Goal: Task Accomplishment & Management: Manage account settings

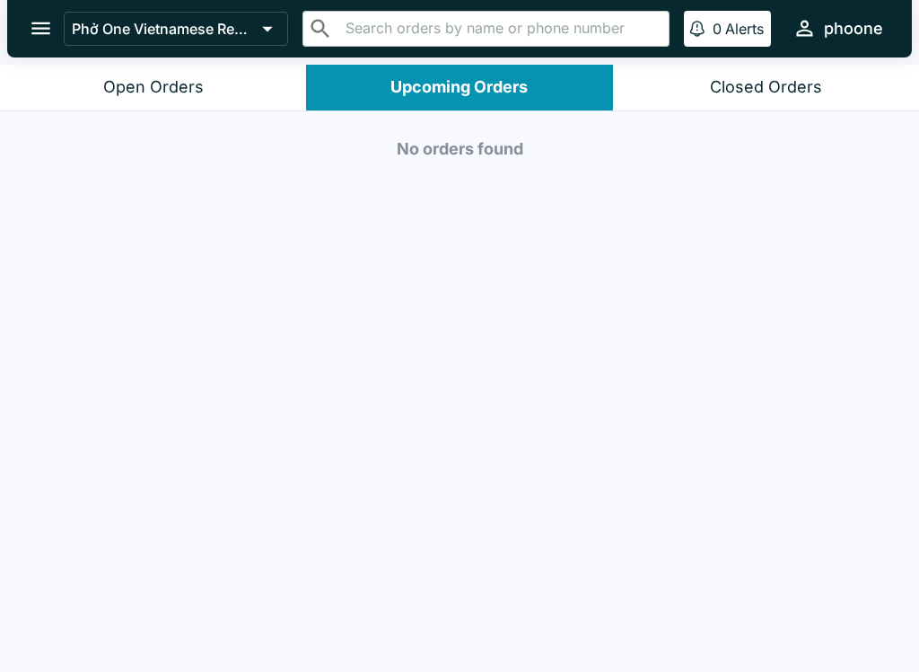
click at [93, 96] on button "Open Orders" at bounding box center [153, 88] width 306 height 46
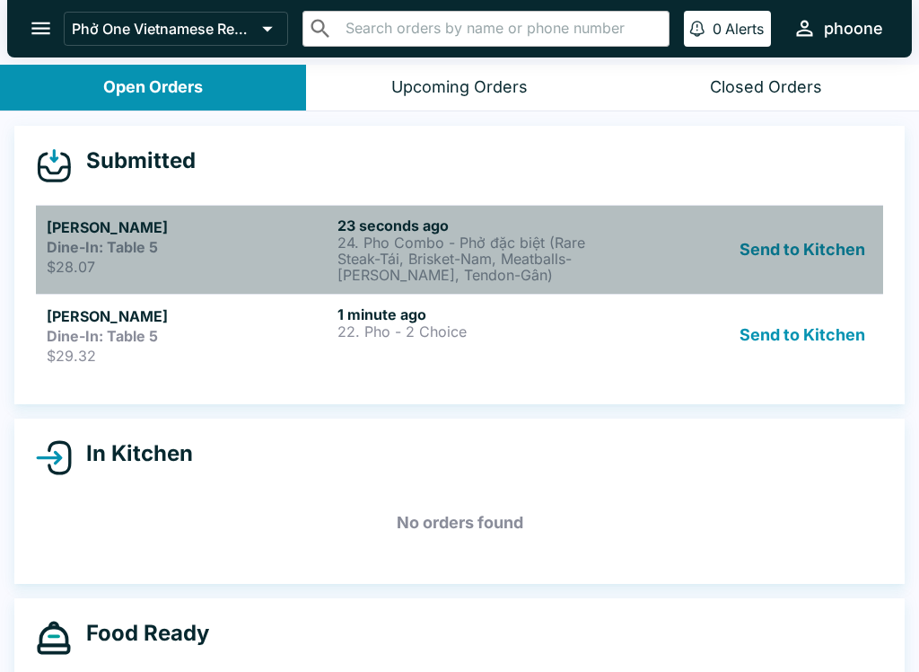
click at [148, 241] on strong "Dine-In: Table 5" at bounding box center [102, 247] width 111 height 18
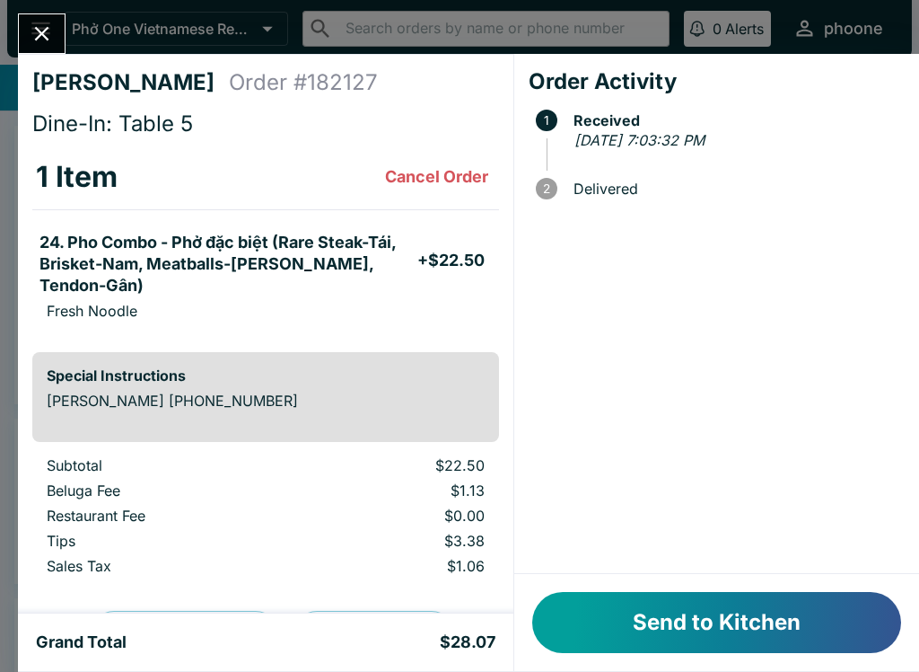
click at [644, 624] on button "Send to Kitchen" at bounding box center [716, 622] width 369 height 61
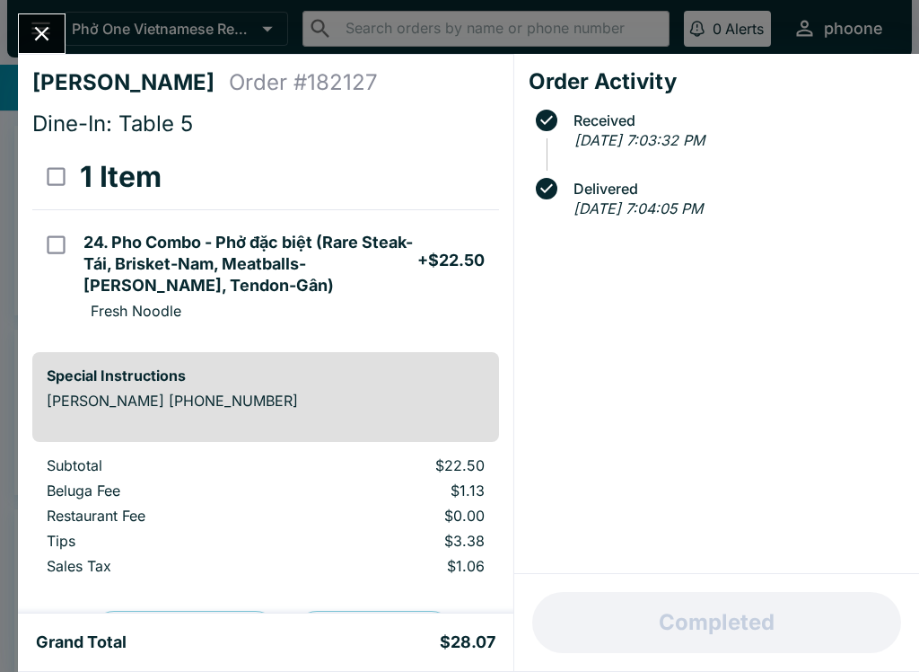
click at [31, 39] on icon "Close" at bounding box center [42, 34] width 24 height 24
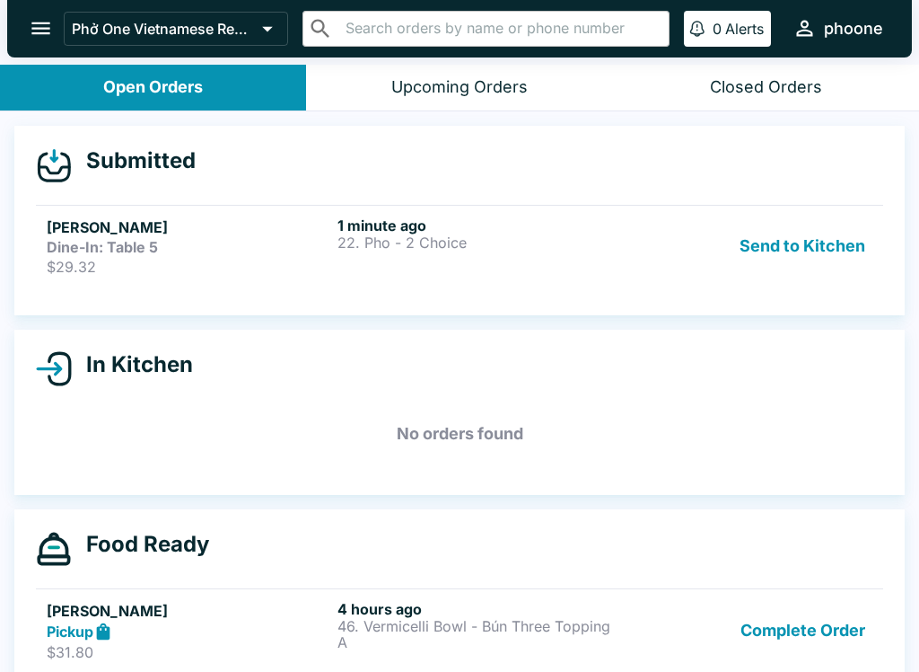
click at [474, 241] on p "22. Pho - 2 Choice" at bounding box center [480, 242] width 284 height 16
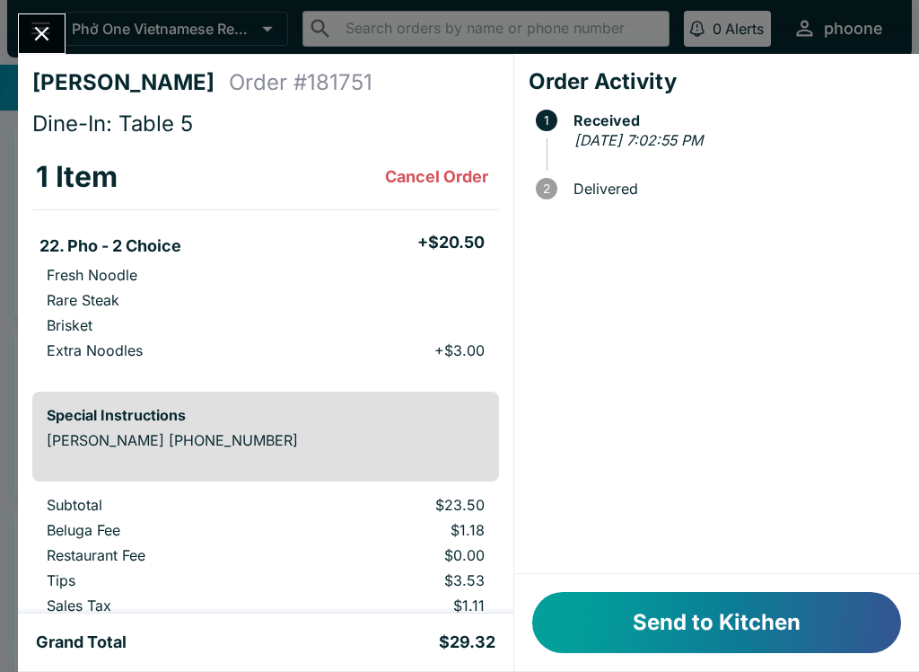
click at [689, 620] on button "Send to Kitchen" at bounding box center [716, 622] width 369 height 61
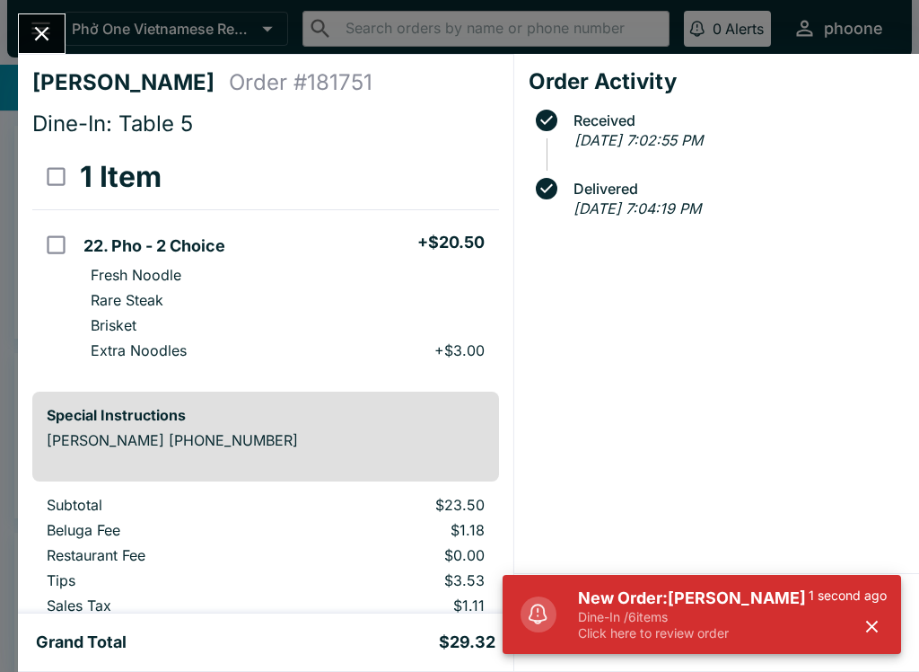
click at [634, 614] on p "Dine-In / 6 items" at bounding box center [693, 617] width 231 height 16
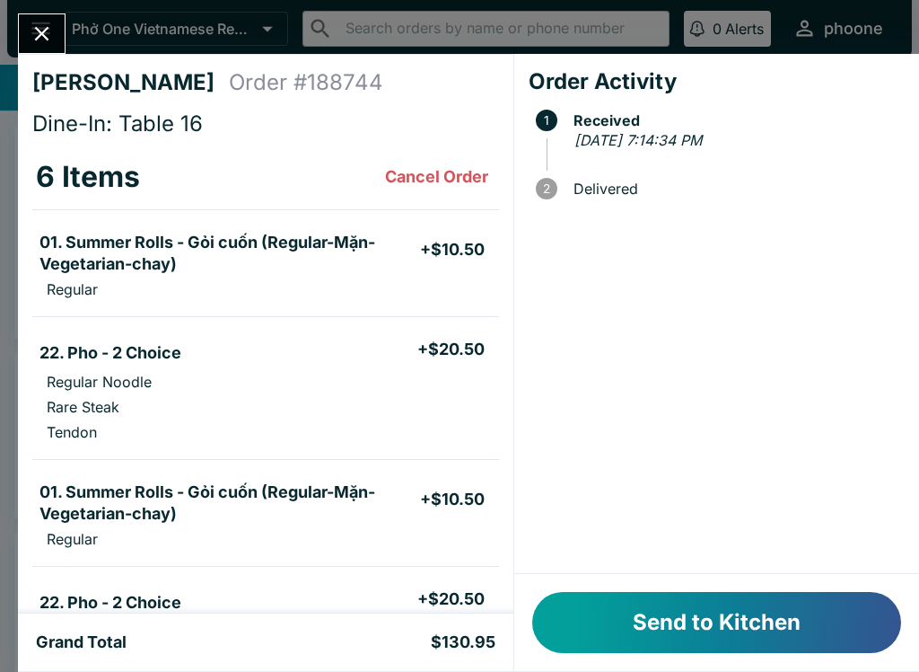
click at [634, 640] on button "Send to Kitchen" at bounding box center [716, 622] width 369 height 61
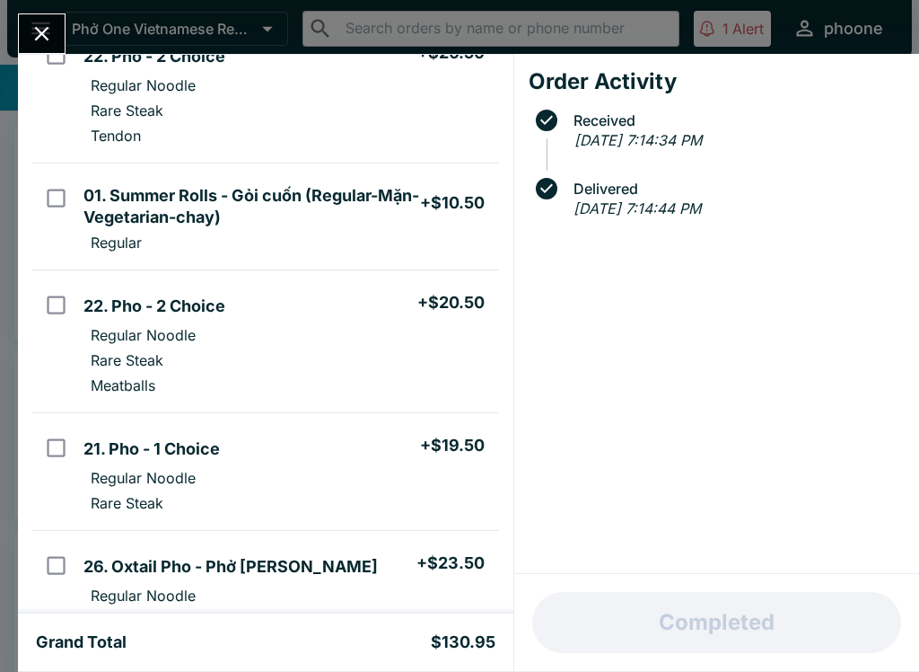
scroll to position [303, 0]
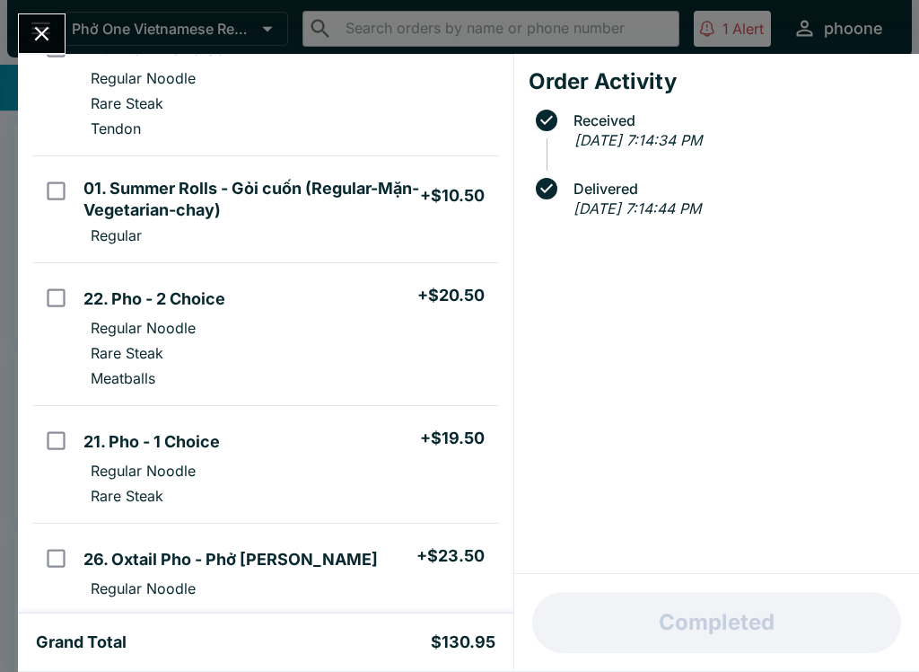
click at [1, 336] on div "[PERSON_NAME] Order # 188744 Dine-In: Table 16 6 Items 01. Summer Rolls - Gỏi c…" at bounding box center [459, 336] width 919 height 672
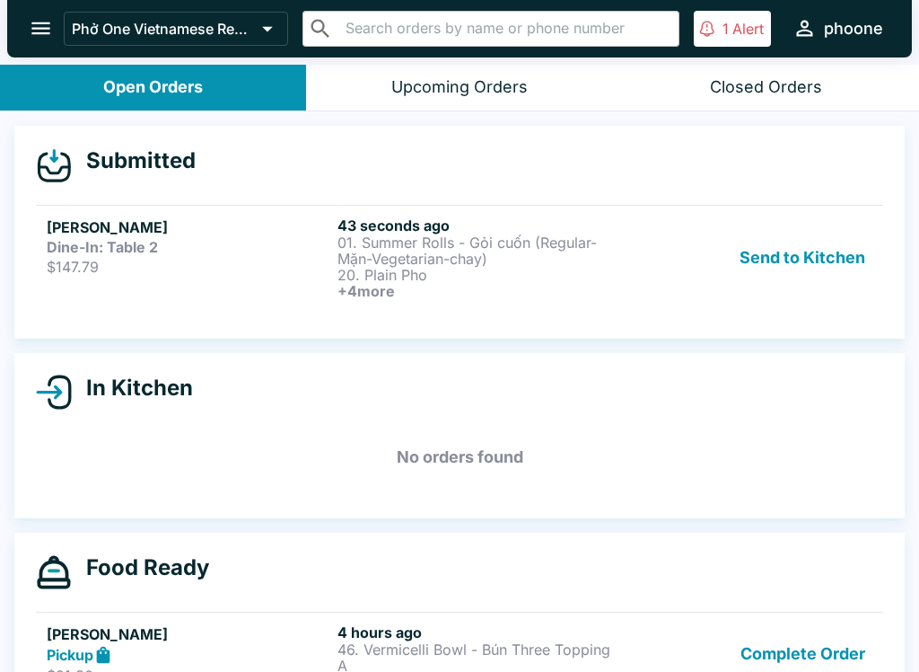
click at [126, 225] on h5 "[PERSON_NAME]" at bounding box center [189, 227] width 284 height 22
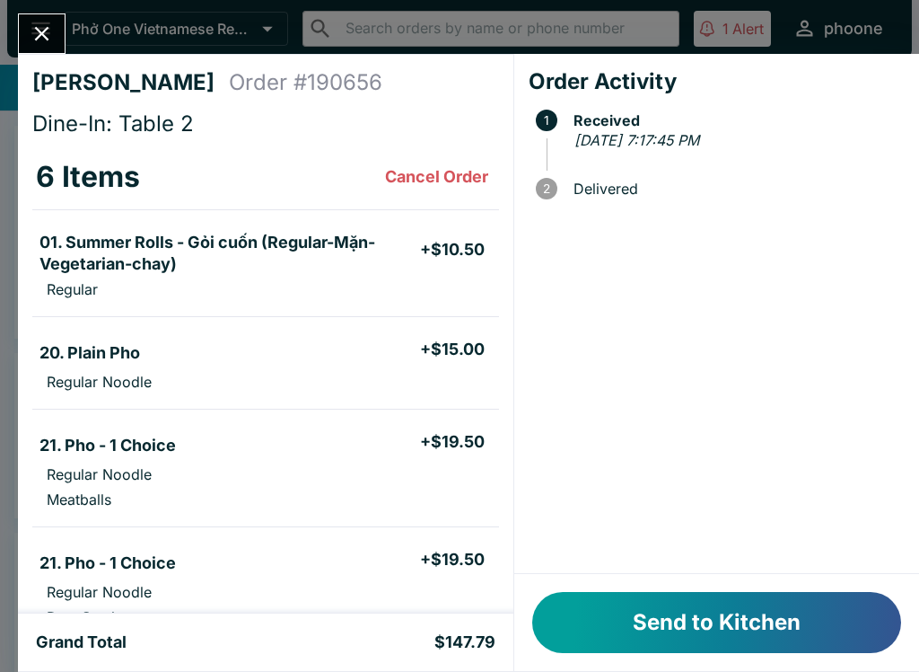
click at [698, 611] on button "Send to Kitchen" at bounding box center [716, 622] width 369 height 61
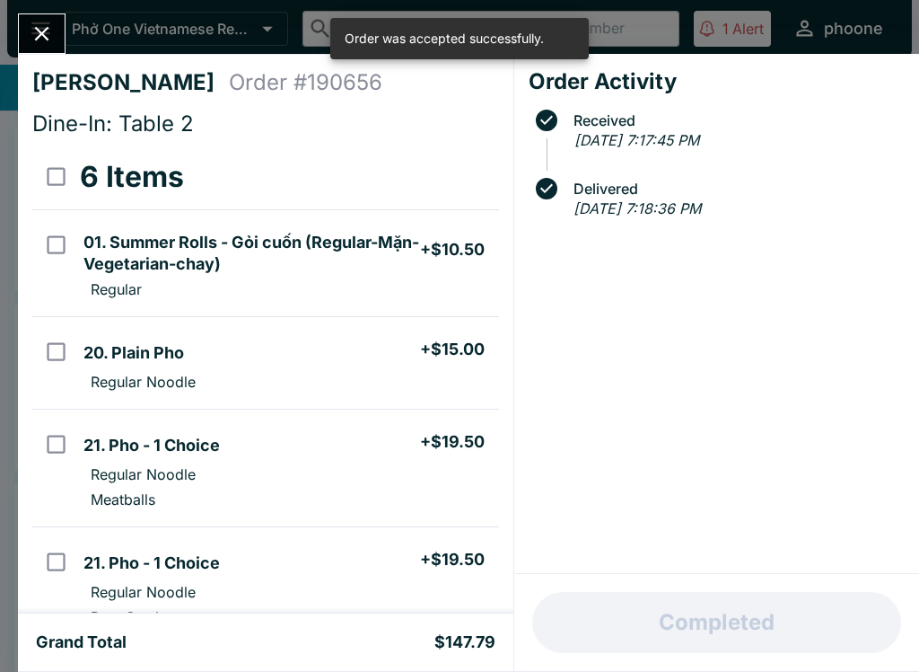
click at [161, 13] on div "[PERSON_NAME] Order # 190656 Dine-In: Table 2 6 Items 01. Summer Rolls - Gỏi cu…" at bounding box center [459, 336] width 919 height 672
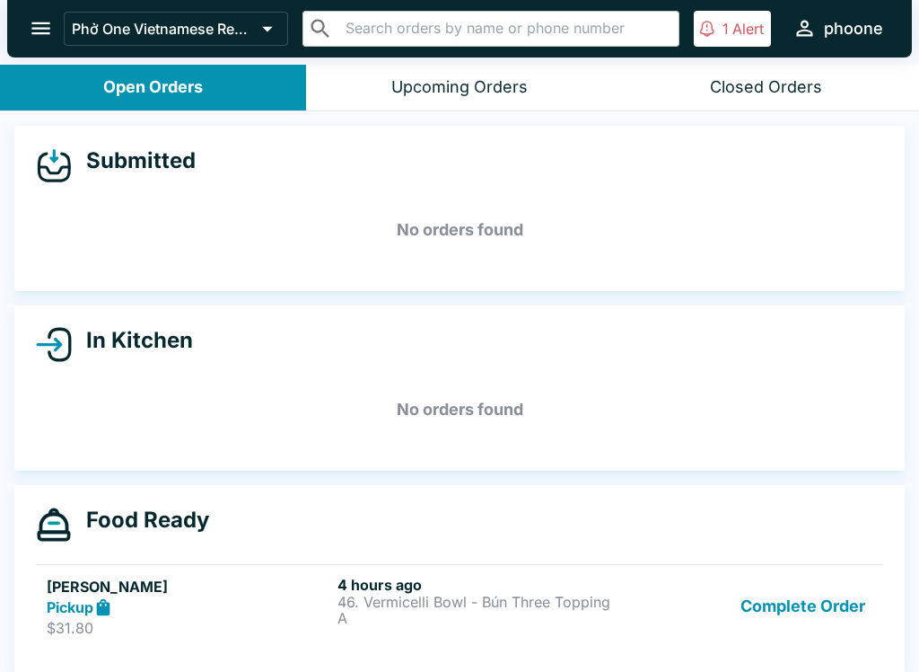
click at [410, 106] on button "Upcoming Orders" at bounding box center [459, 88] width 306 height 46
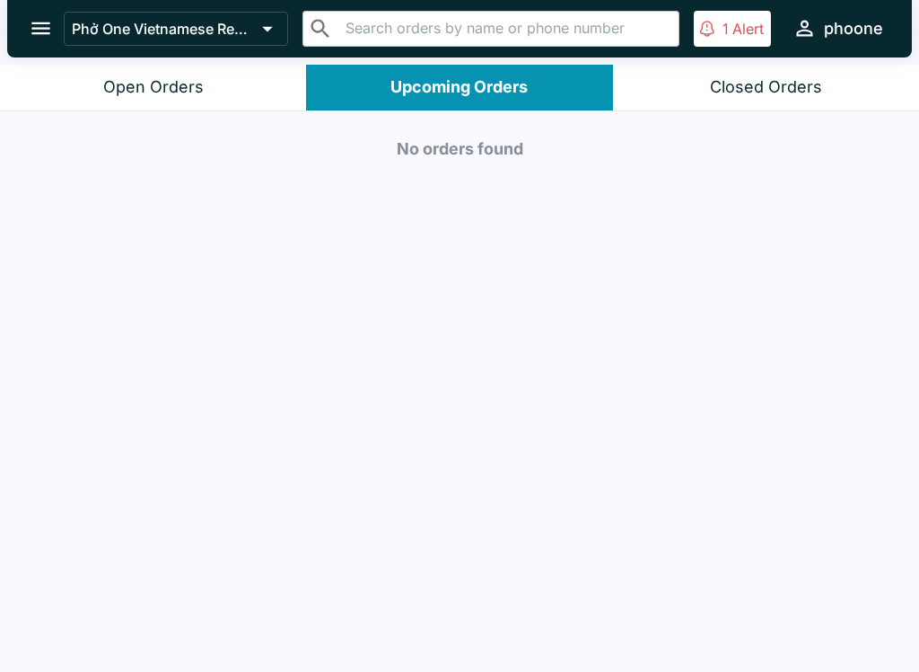
click at [143, 72] on button "Open Orders" at bounding box center [153, 88] width 306 height 46
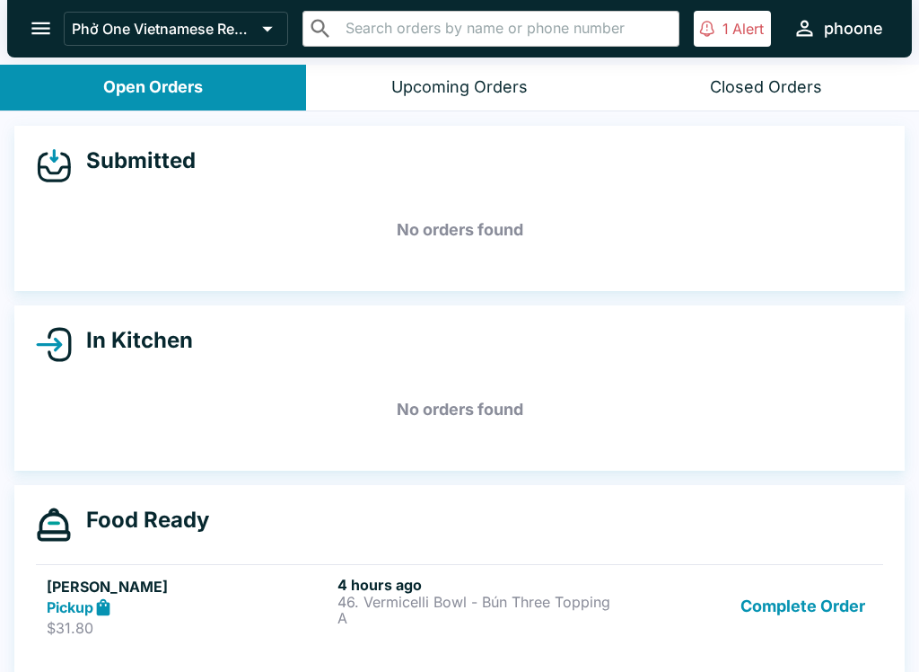
click at [80, 360] on div "In Kitchen" at bounding box center [460, 345] width 848 height 36
click at [119, 335] on h4 "In Kitchen" at bounding box center [132, 340] width 121 height 27
click at [442, 421] on h5 "No orders found" at bounding box center [460, 409] width 848 height 65
click at [103, 92] on div "Open Orders" at bounding box center [153, 87] width 100 height 21
click at [420, 81] on div "Upcoming Orders" at bounding box center [459, 87] width 136 height 21
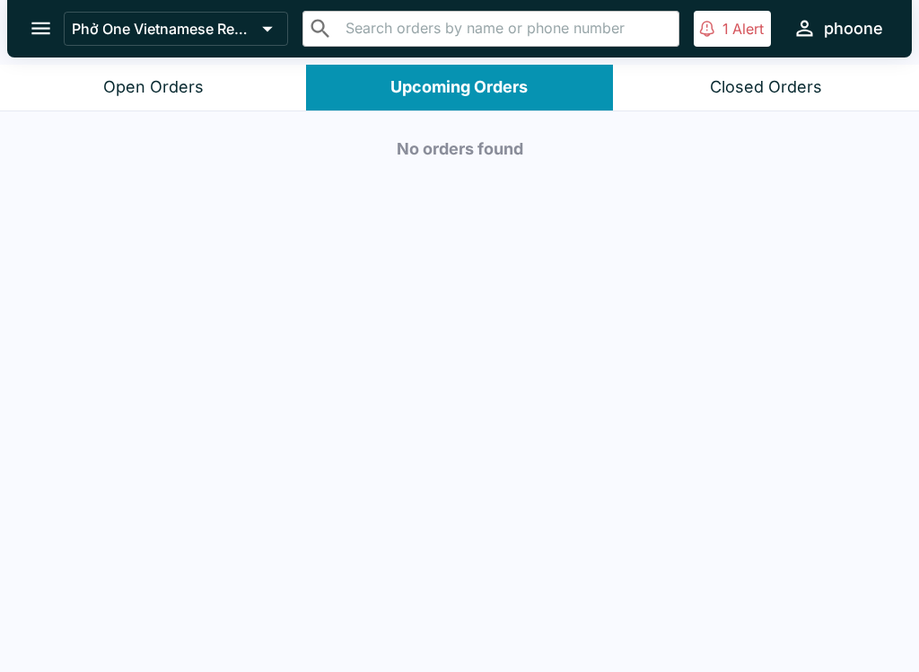
click at [746, 90] on div "Closed Orders" at bounding box center [766, 87] width 112 height 21
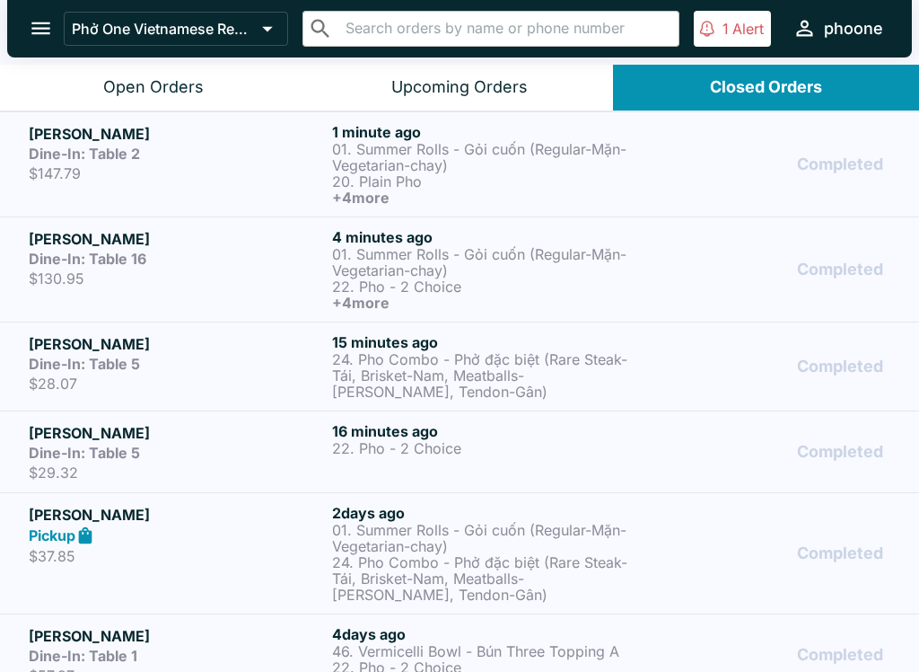
click at [83, 168] on p "$147.79" at bounding box center [177, 173] width 296 height 18
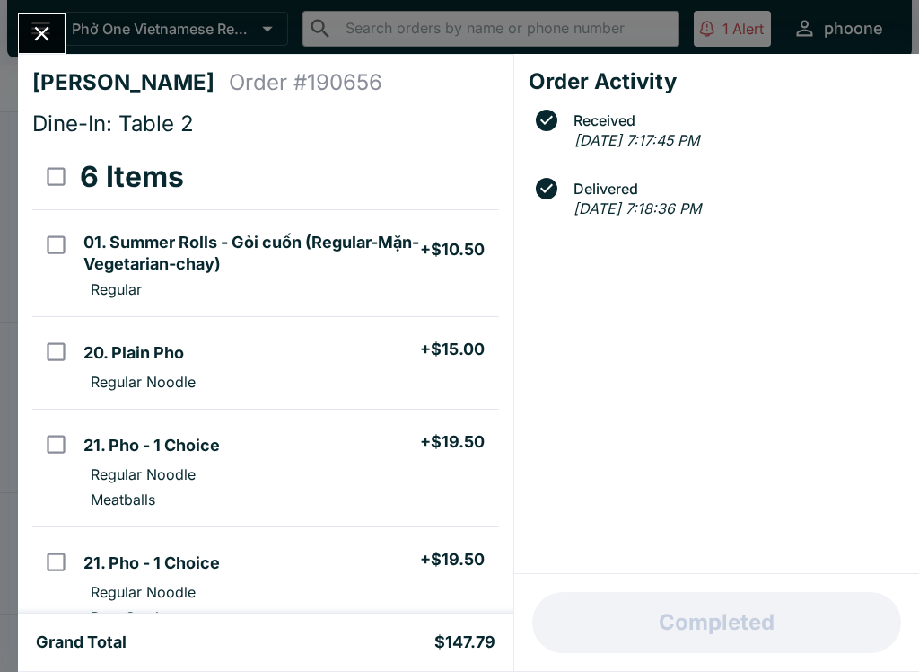
click at [47, 36] on icon "Close" at bounding box center [42, 34] width 24 height 24
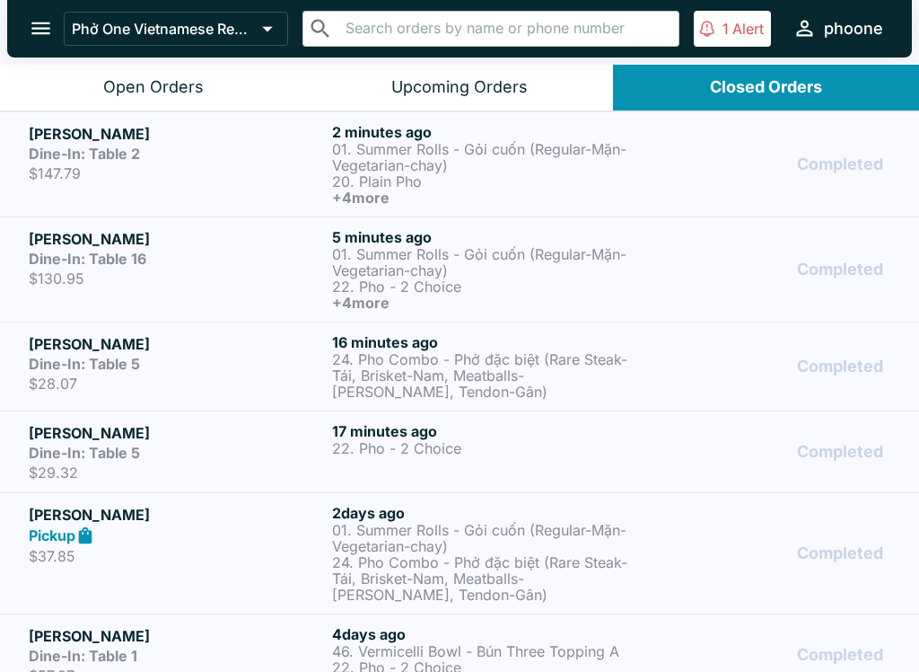
click at [401, 262] on p "01. Summer Rolls - Gỏi cuốn (Regular-Mặn-Vegetarian-chay)" at bounding box center [480, 262] width 296 height 32
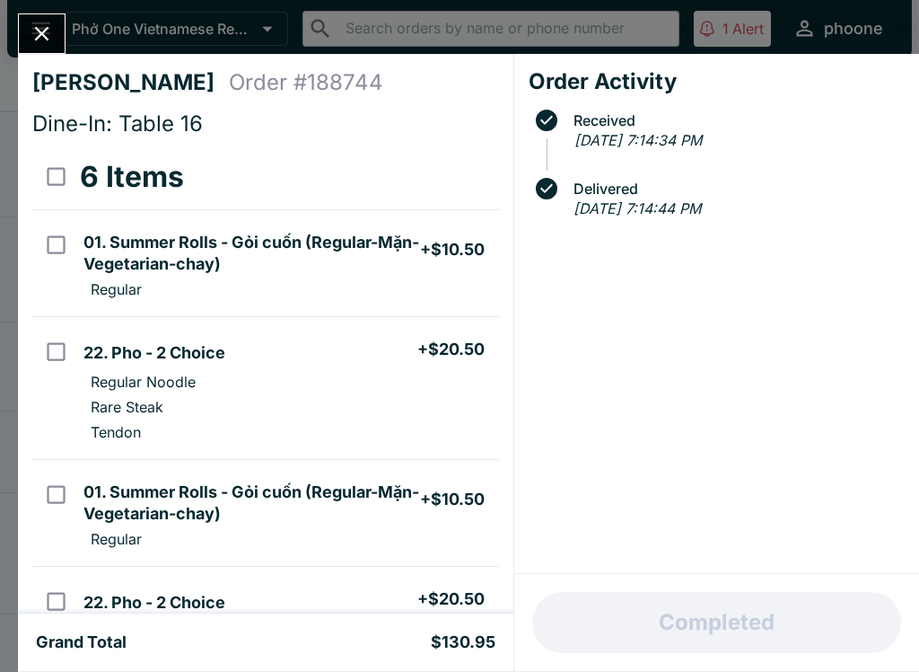
click at [135, 38] on div "[PERSON_NAME] Order # 188744 Dine-In: Table 16 6 Items 01. Summer Rolls - Gỏi c…" at bounding box center [459, 336] width 919 height 672
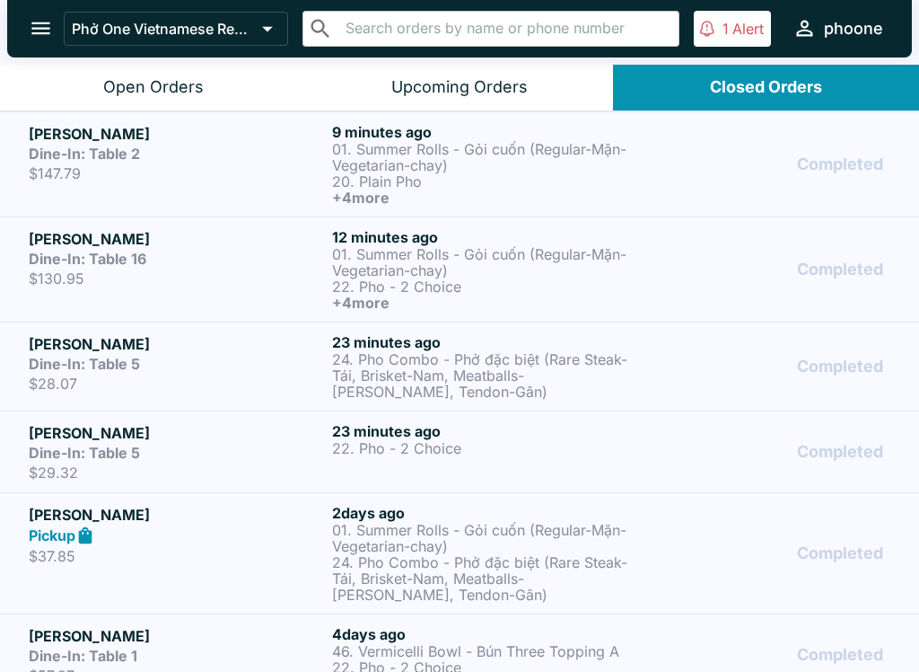
click at [166, 13] on button "Phở One Vietnamese Restaurant" at bounding box center [176, 29] width 224 height 34
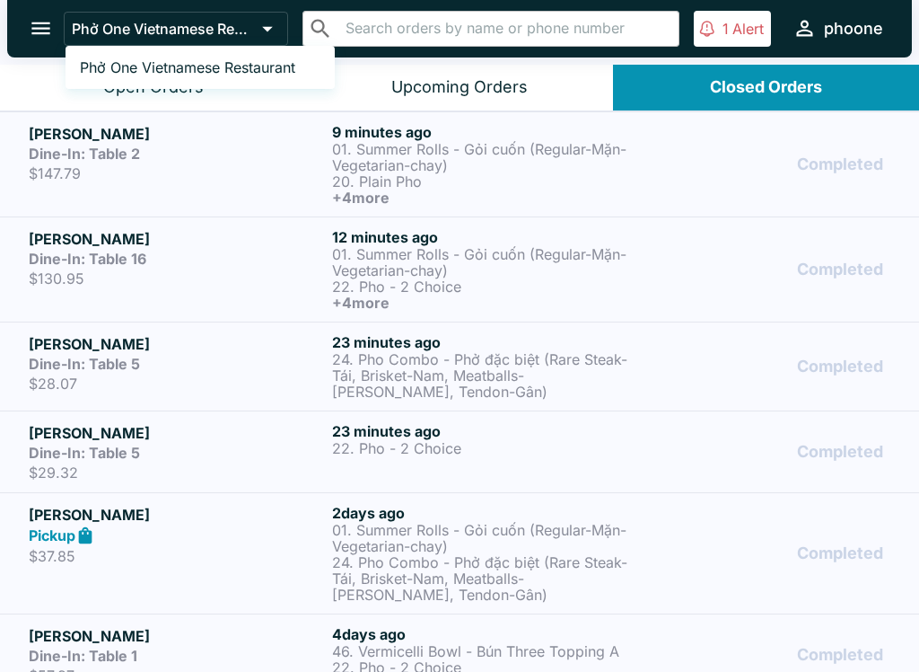
click at [723, 88] on div at bounding box center [459, 336] width 919 height 672
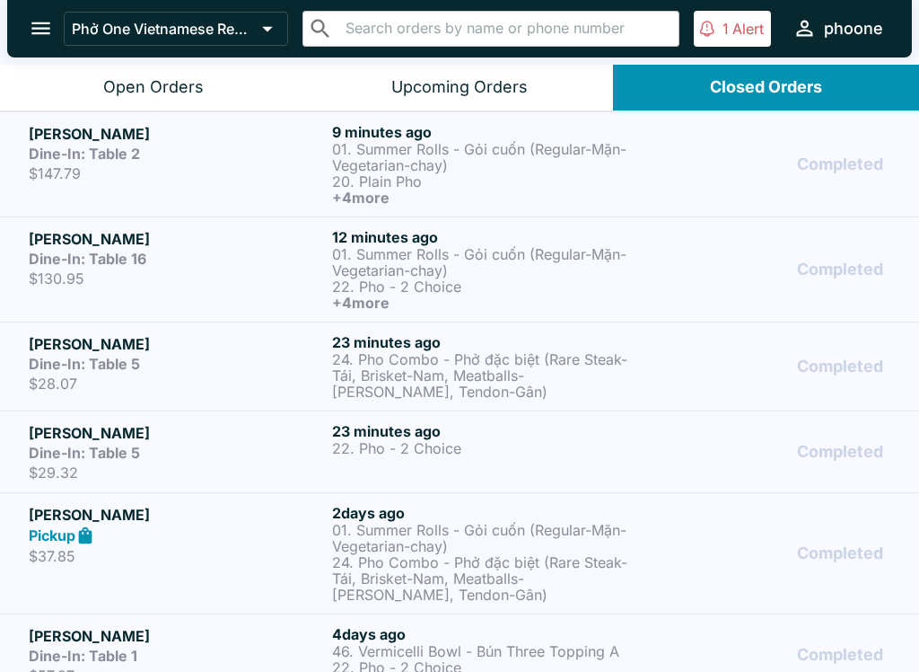
click at [752, 94] on div "Closed Orders" at bounding box center [766, 87] width 112 height 21
click at [426, 89] on div "Upcoming Orders" at bounding box center [459, 87] width 136 height 21
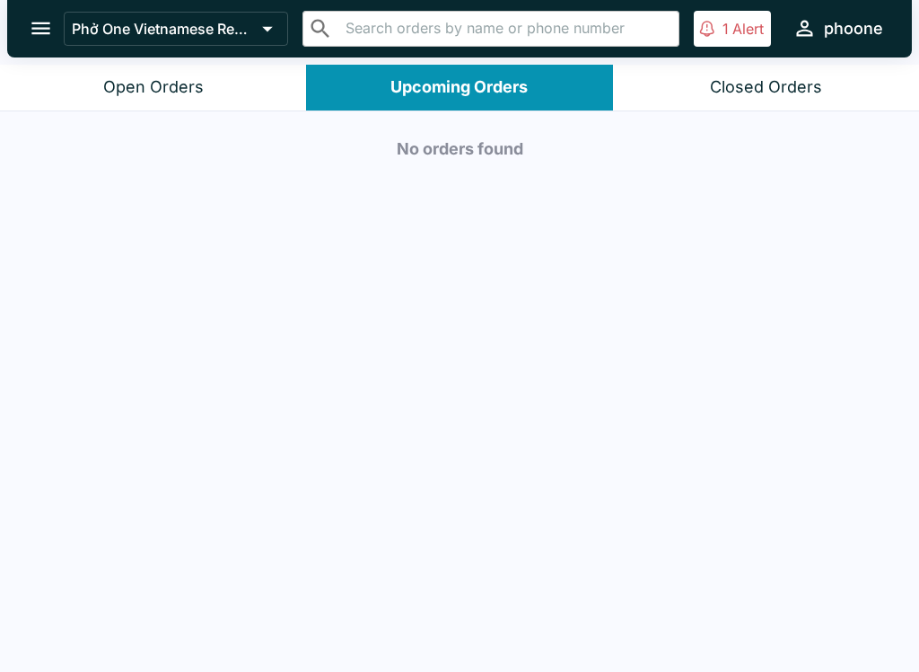
click at [730, 77] on div "Closed Orders" at bounding box center [766, 87] width 112 height 21
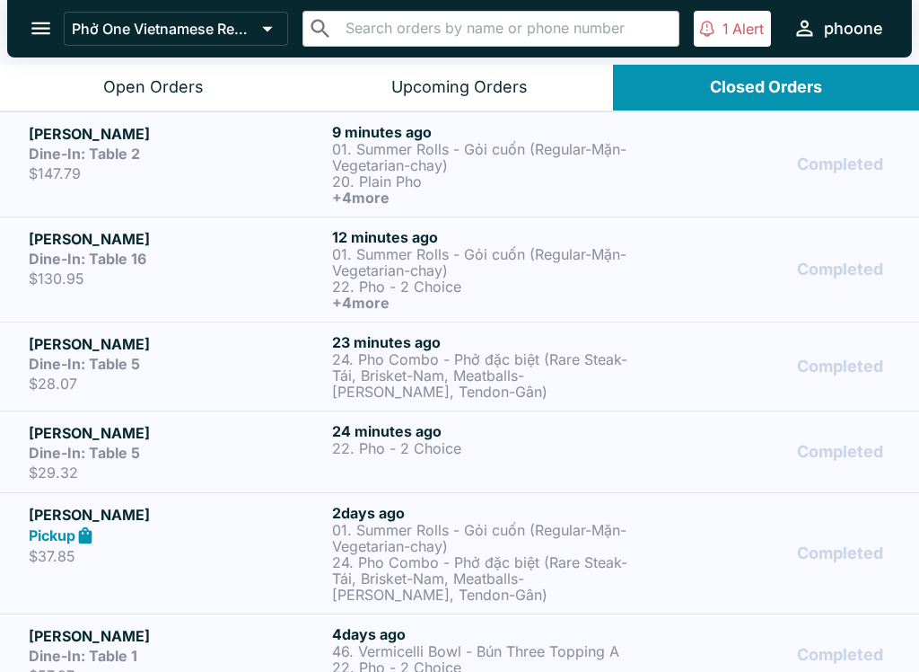
click at [143, 162] on div "[PERSON_NAME] Dine-In: Table 2 $147.79" at bounding box center [177, 164] width 296 height 83
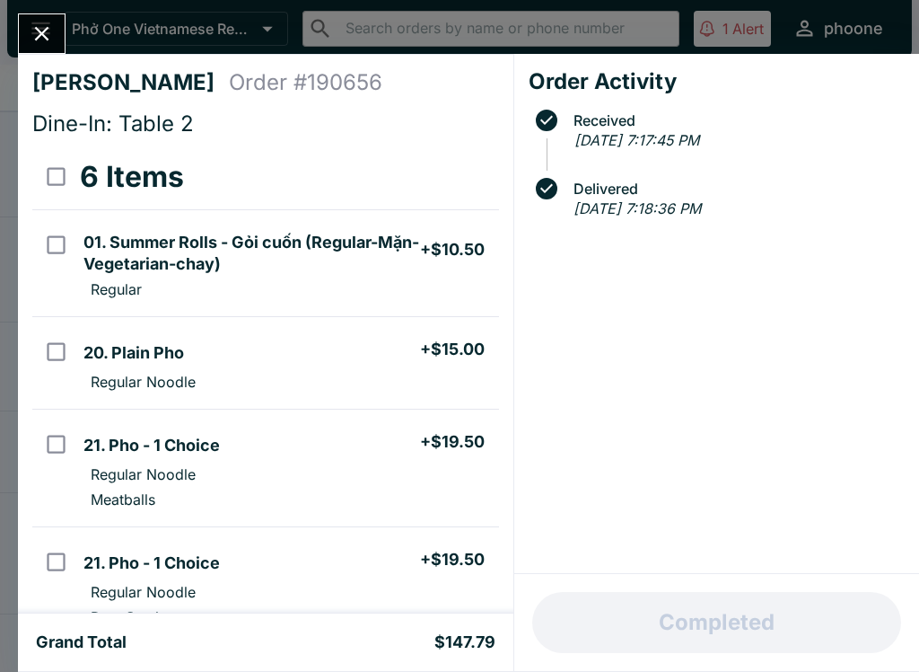
click at [36, 28] on icon "Close" at bounding box center [42, 34] width 14 height 14
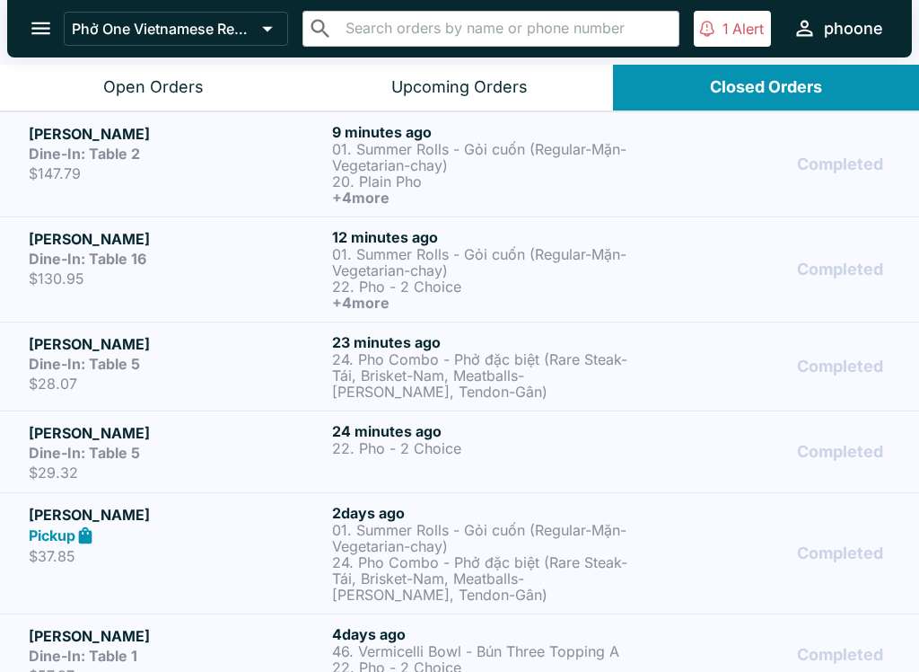
click at [344, 259] on p "01. Summer Rolls - Gỏi cuốn (Regular-Mặn-Vegetarian-chay)" at bounding box center [480, 262] width 296 height 32
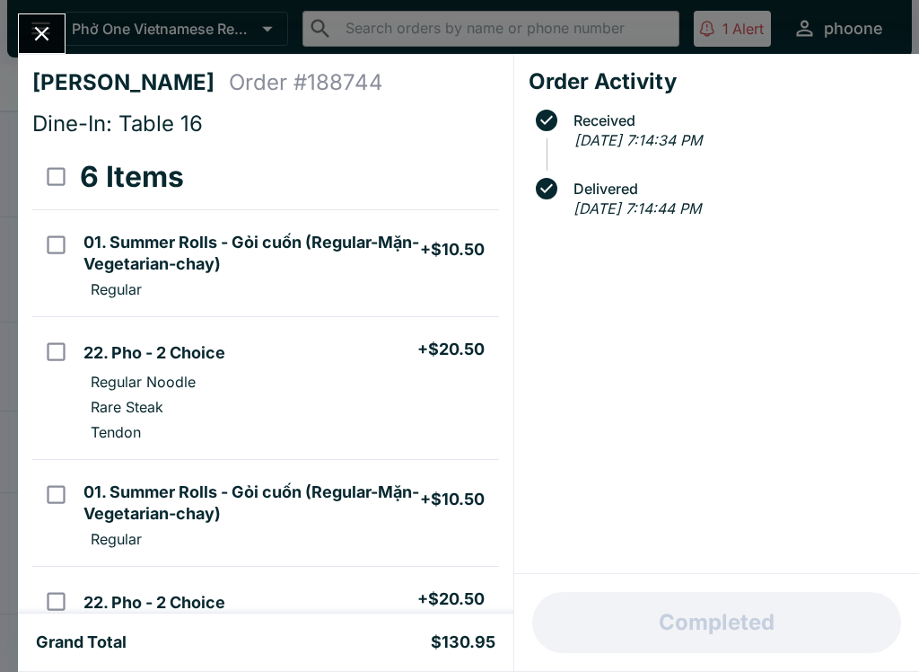
click at [50, 28] on icon "Close" at bounding box center [42, 34] width 24 height 24
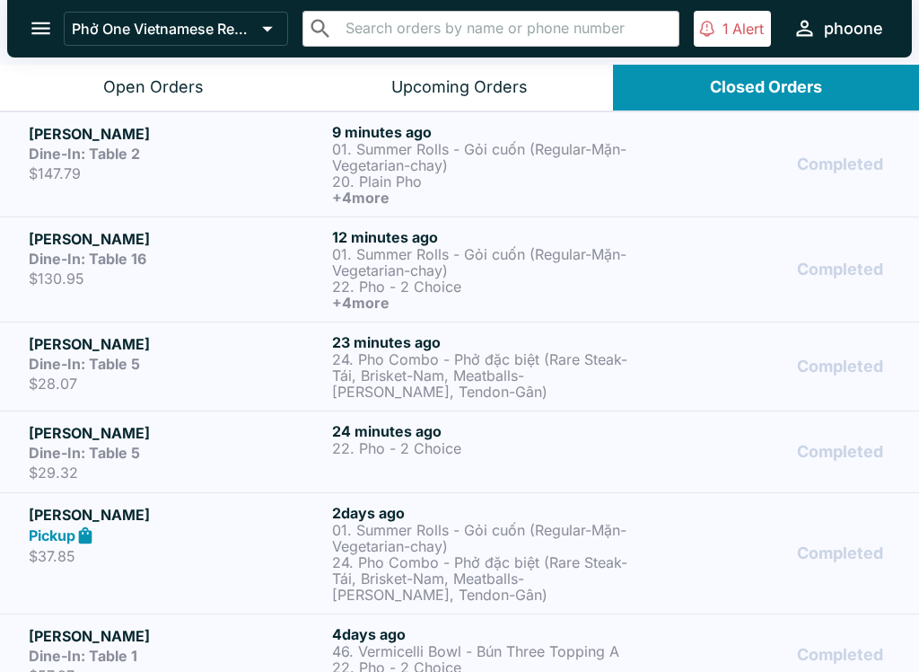
click at [71, 380] on p "$28.07" at bounding box center [177, 383] width 296 height 18
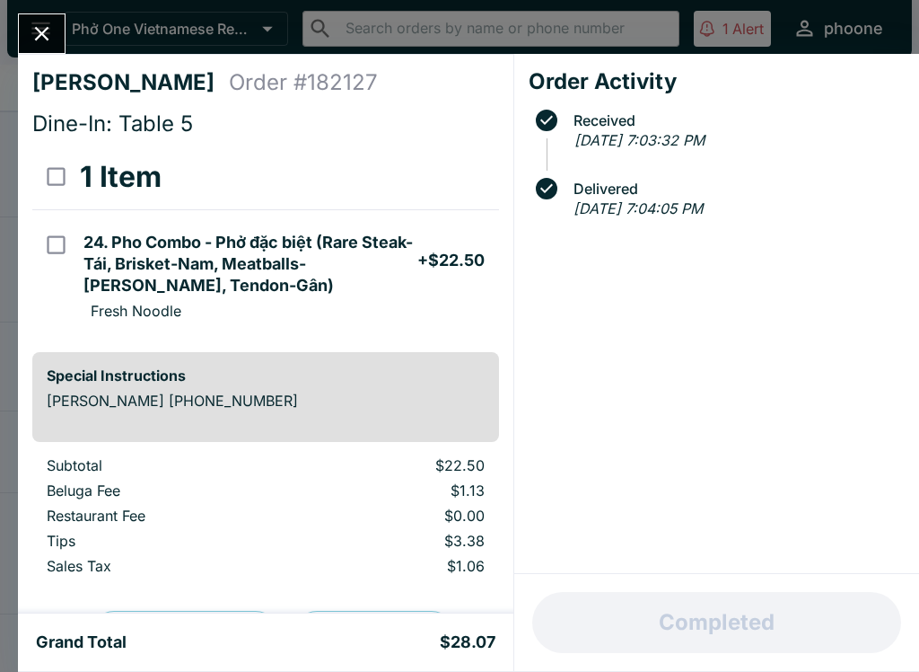
click at [51, 26] on icon "Close" at bounding box center [42, 34] width 24 height 24
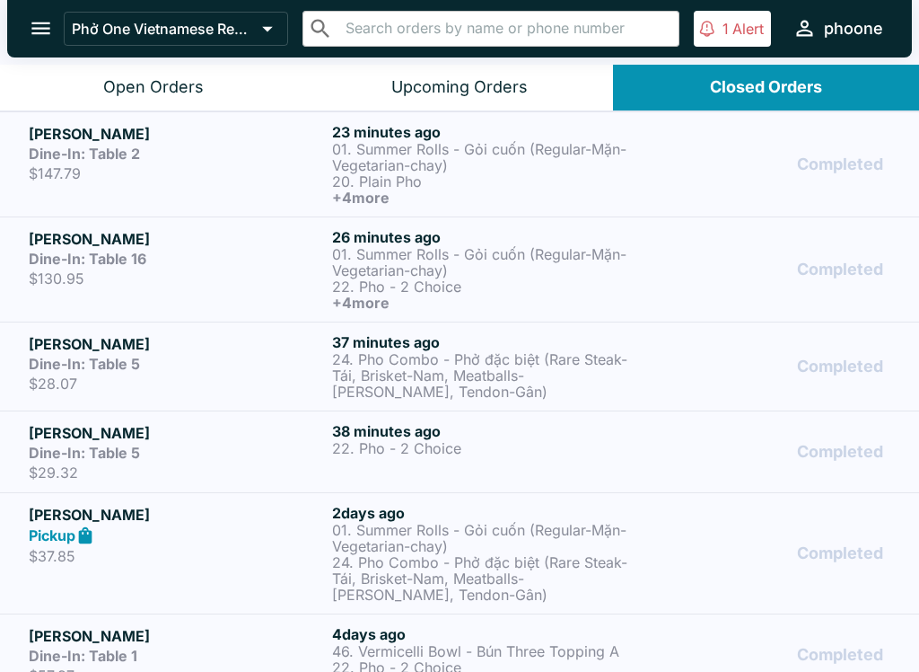
click at [742, 22] on p "Alert" at bounding box center [748, 29] width 31 height 18
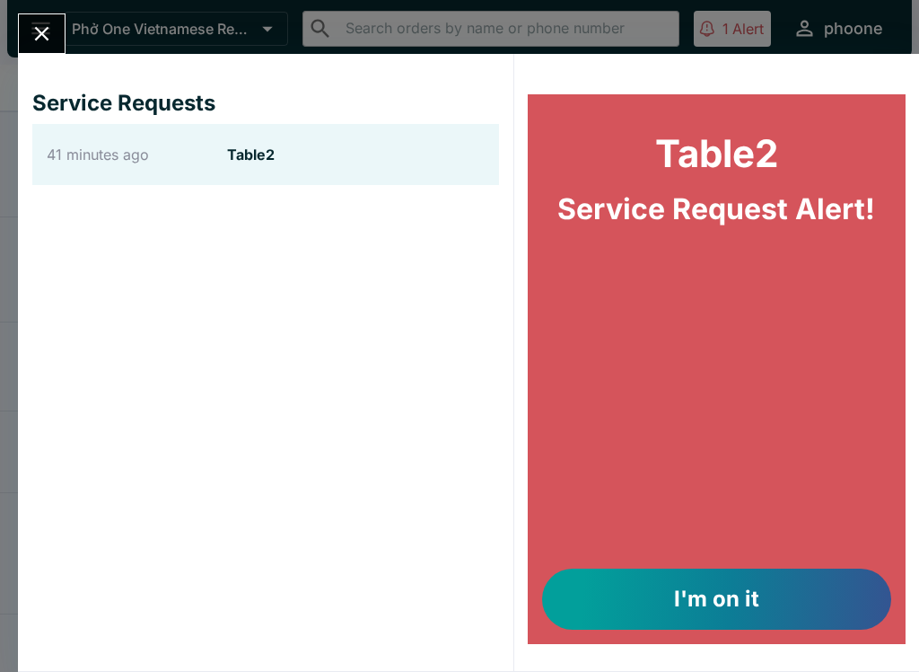
click at [42, 37] on icon "Close" at bounding box center [42, 34] width 24 height 24
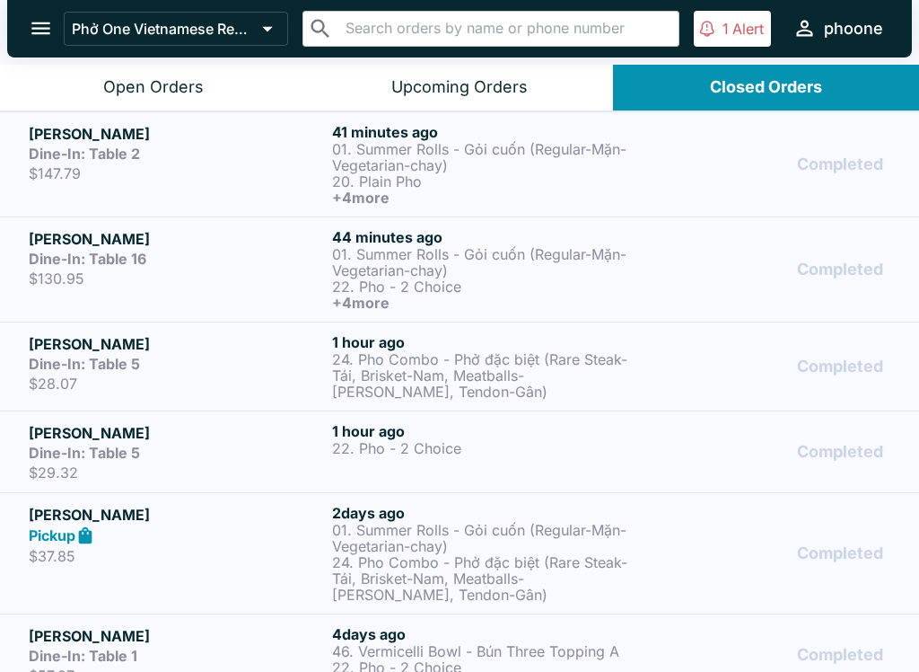
click at [138, 286] on p "$130.95" at bounding box center [177, 278] width 296 height 18
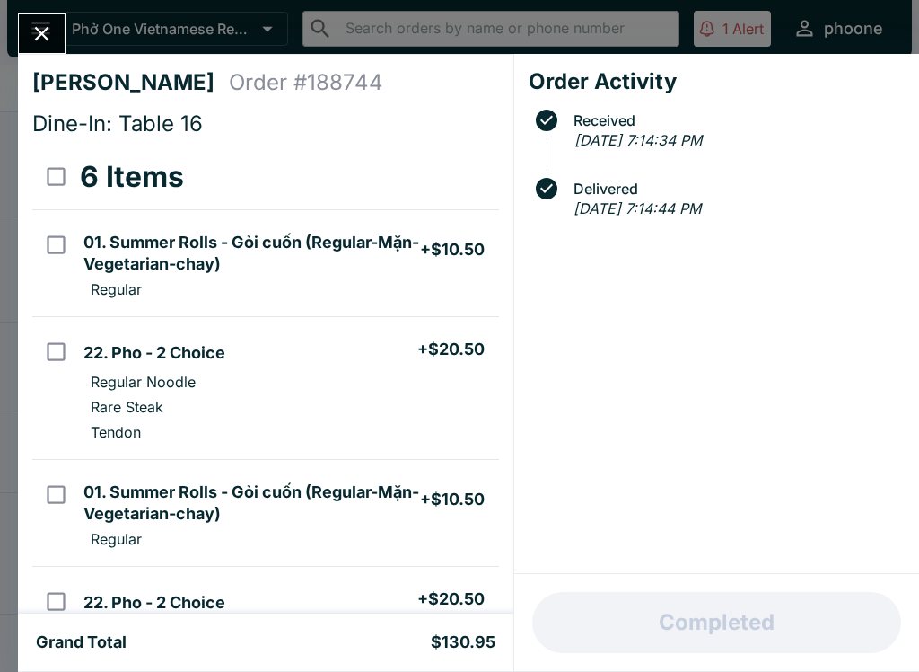
click at [193, 629] on div "Grand Total $130.95" at bounding box center [266, 641] width 496 height 57
click at [43, 35] on icon "Close" at bounding box center [42, 34] width 14 height 14
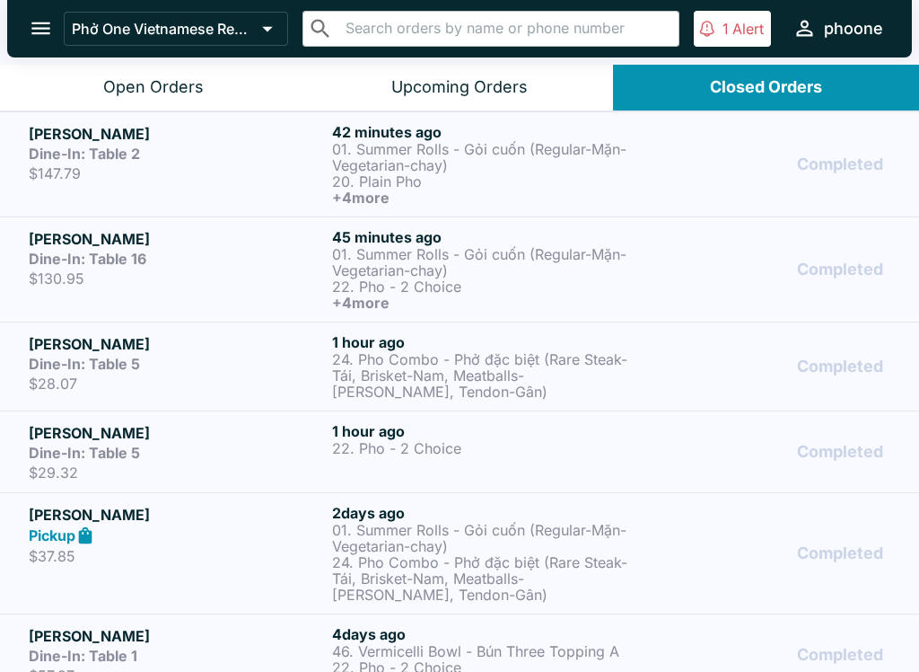
click at [716, 83] on div "Closed Orders" at bounding box center [766, 87] width 112 height 21
click at [130, 168] on p "$147.79" at bounding box center [177, 173] width 296 height 18
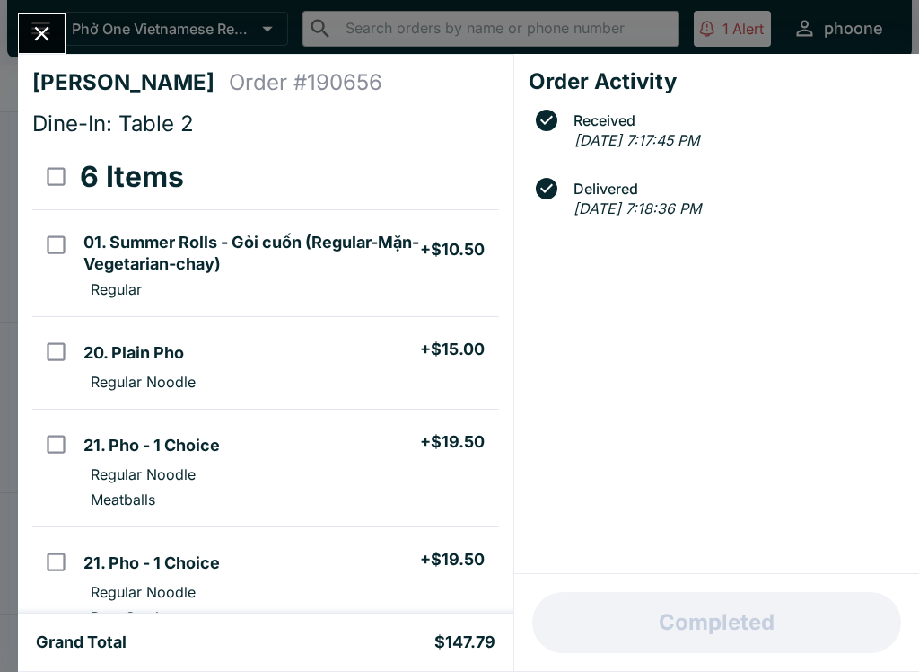
click at [38, 36] on icon "Close" at bounding box center [42, 34] width 24 height 24
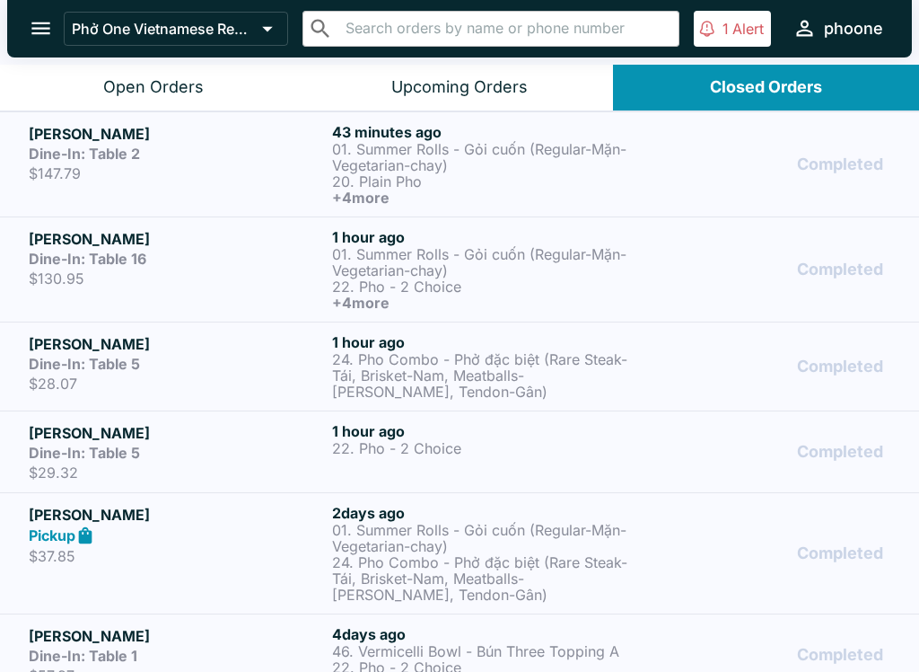
click at [46, 22] on icon "open drawer" at bounding box center [41, 28] width 24 height 24
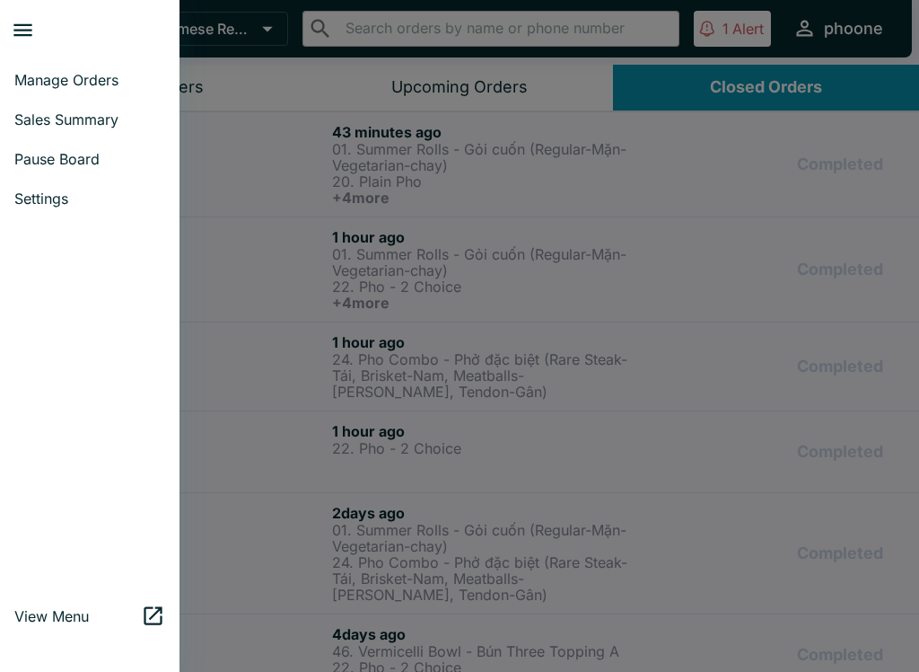
click at [34, 114] on span "Sales Summary" at bounding box center [89, 119] width 151 height 18
select select "03:00"
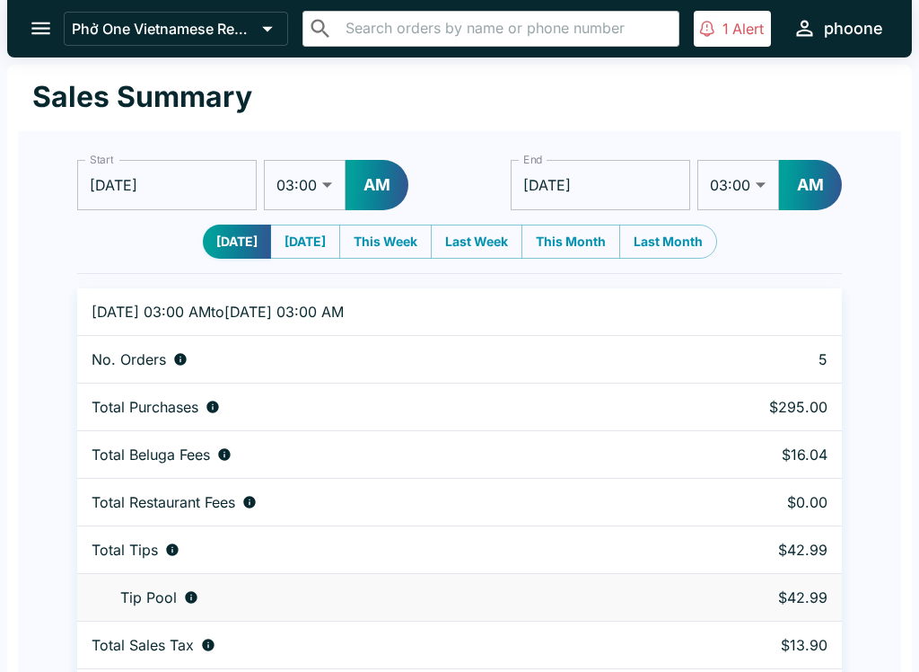
click at [46, 37] on icon "open drawer" at bounding box center [41, 28] width 24 height 24
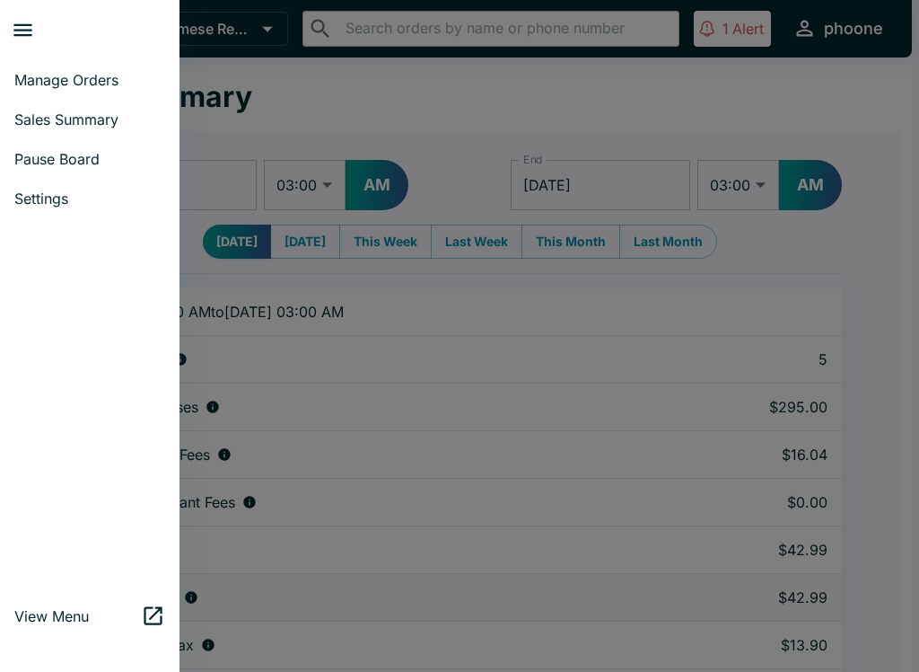
click at [58, 127] on span "Sales Summary" at bounding box center [89, 119] width 151 height 18
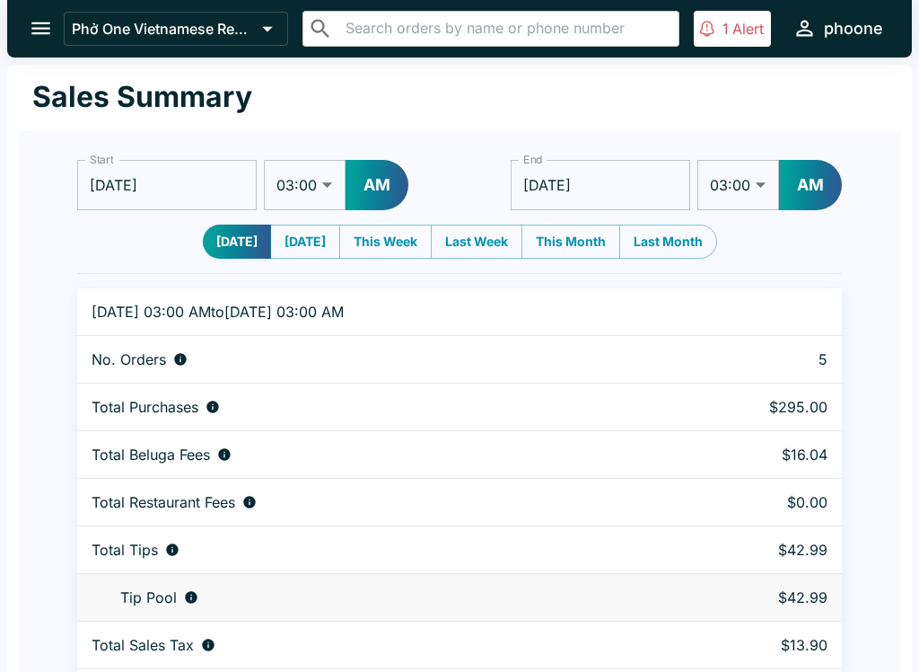
click at [52, 31] on icon "open drawer" at bounding box center [41, 28] width 24 height 24
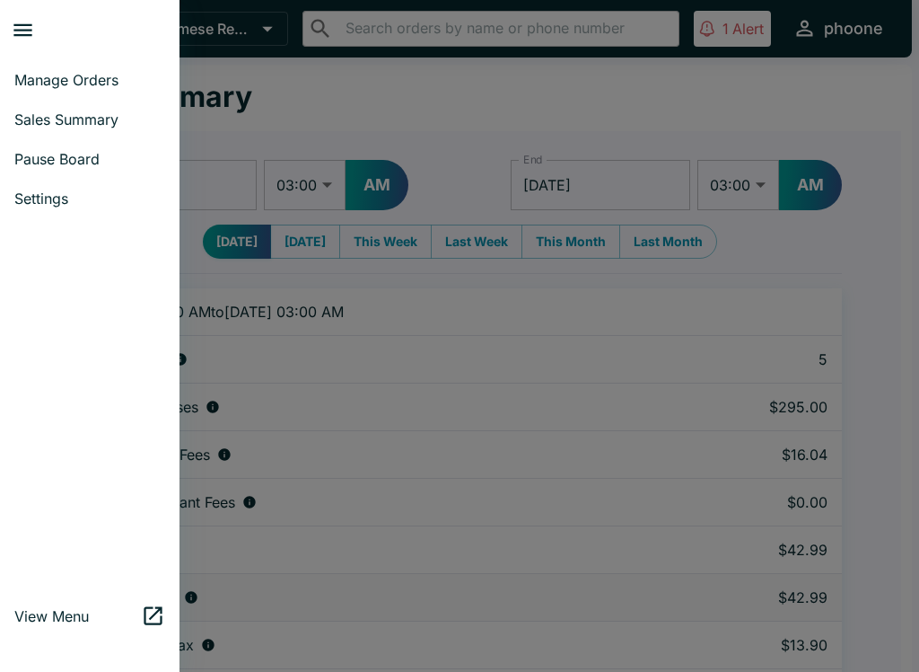
click at [43, 117] on span "Sales Summary" at bounding box center [89, 119] width 151 height 18
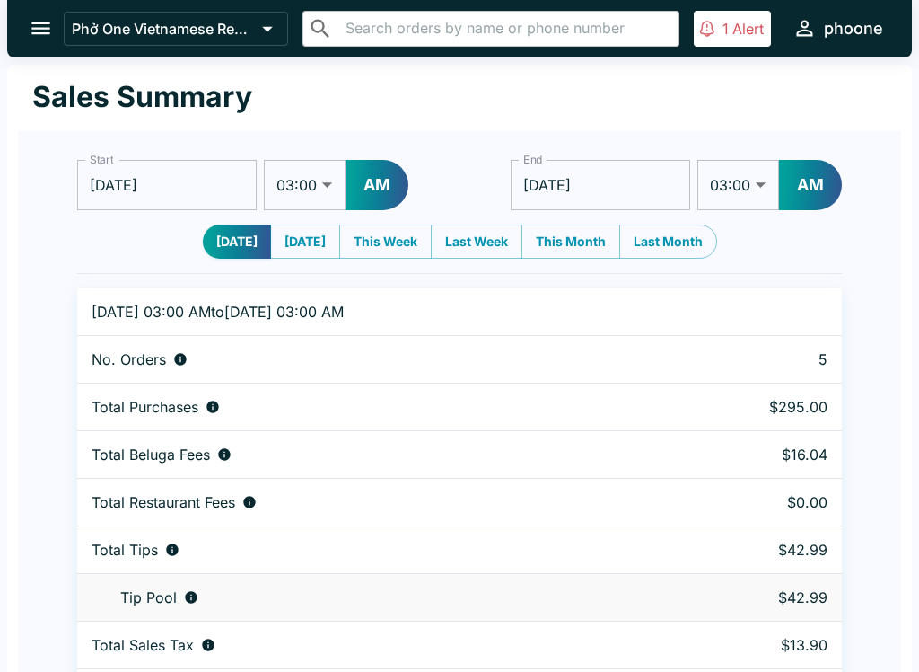
click at [36, 23] on icon "open drawer" at bounding box center [40, 28] width 19 height 13
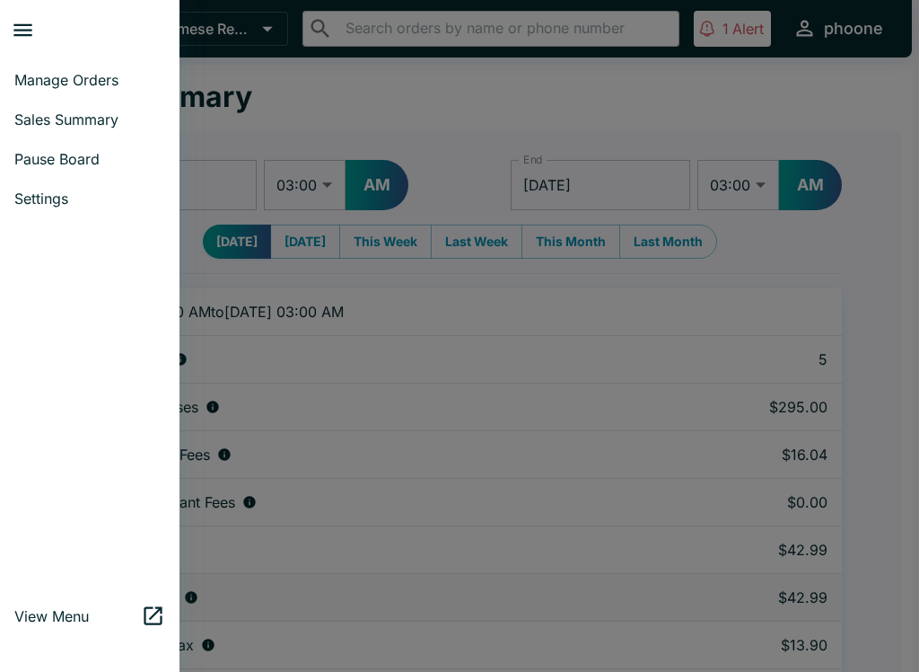
click at [41, 72] on span "Manage Orders" at bounding box center [89, 80] width 151 height 18
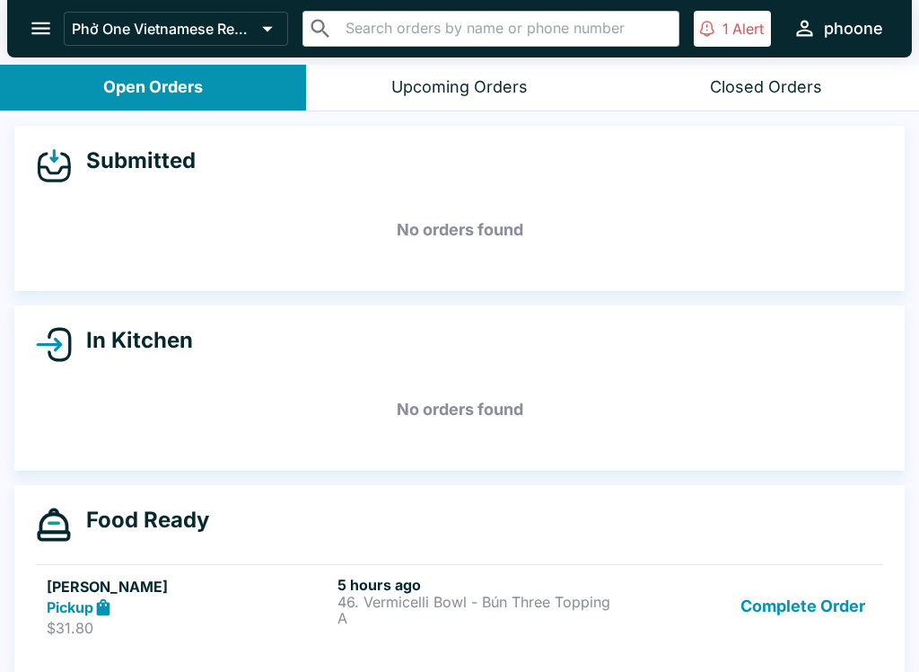
click at [773, 101] on button "Closed Orders" at bounding box center [766, 88] width 306 height 46
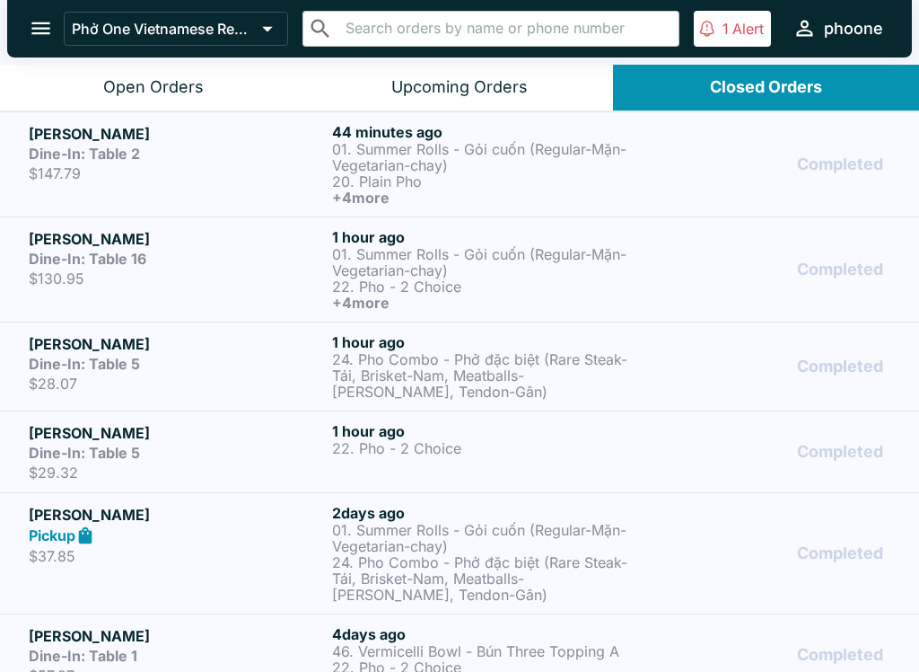
click at [425, 154] on p "01. Summer Rolls - Gỏi cuốn (Regular-Mặn-Vegetarian-chay)" at bounding box center [480, 157] width 296 height 32
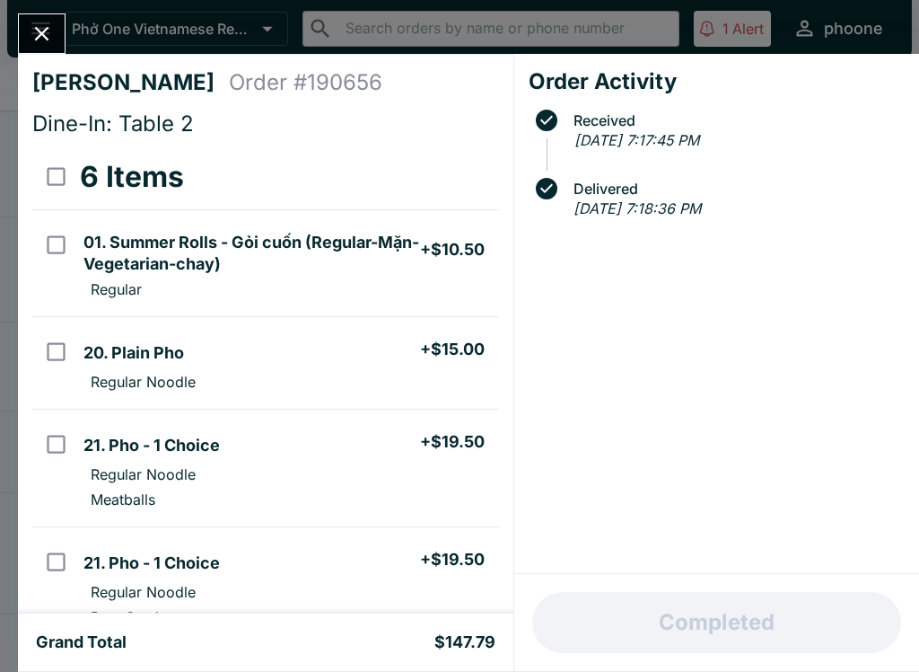
click at [55, 168] on input "select all" at bounding box center [56, 176] width 40 height 40
checkbox input "true"
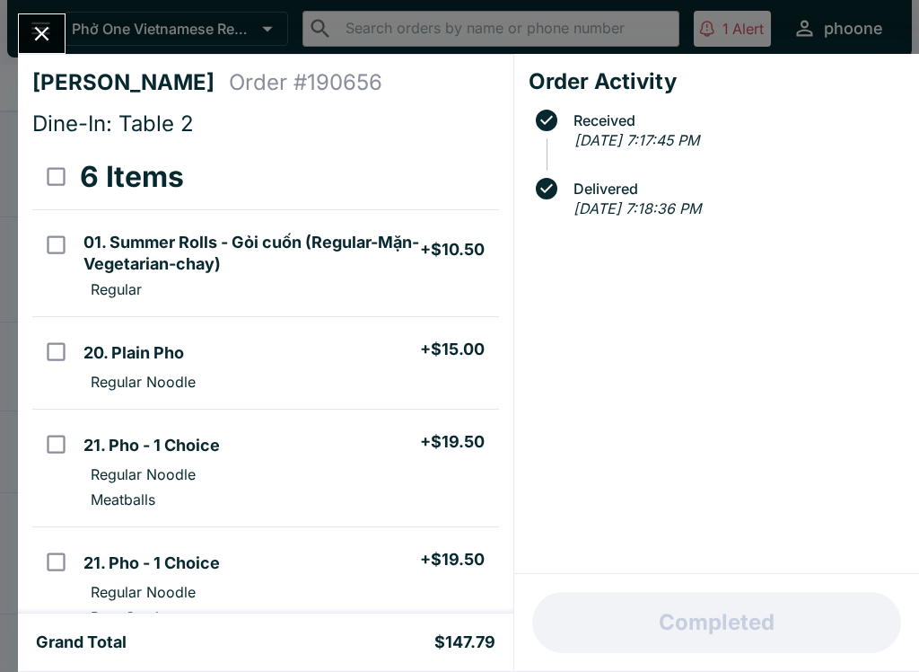
checkbox input "true"
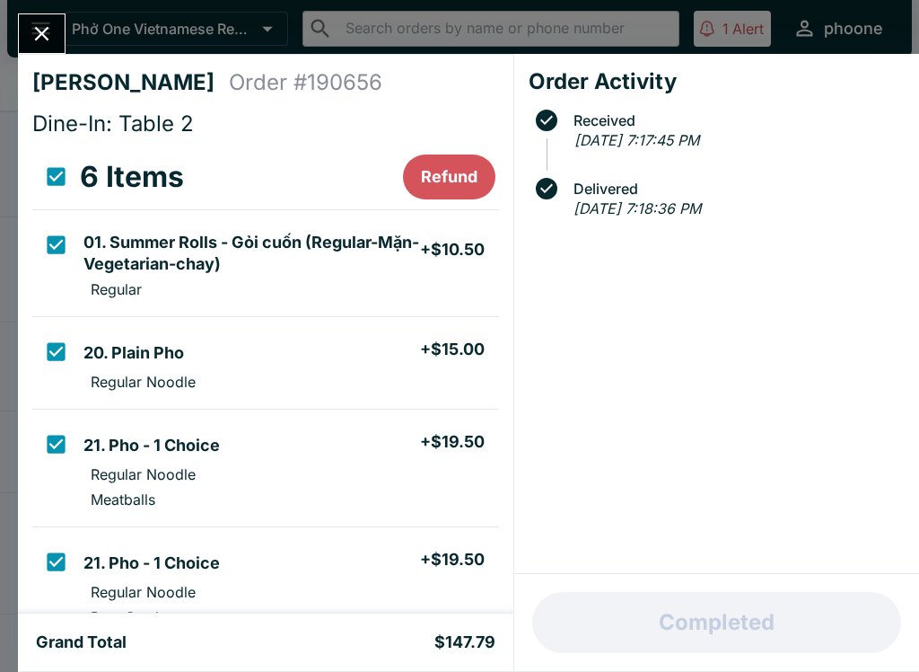
click at [99, 459] on li "21. Pho - 1 Choice + $19.50" at bounding box center [287, 443] width 422 height 38
checkbox input "false"
click at [71, 177] on input "select all" at bounding box center [56, 176] width 40 height 40
checkbox input "true"
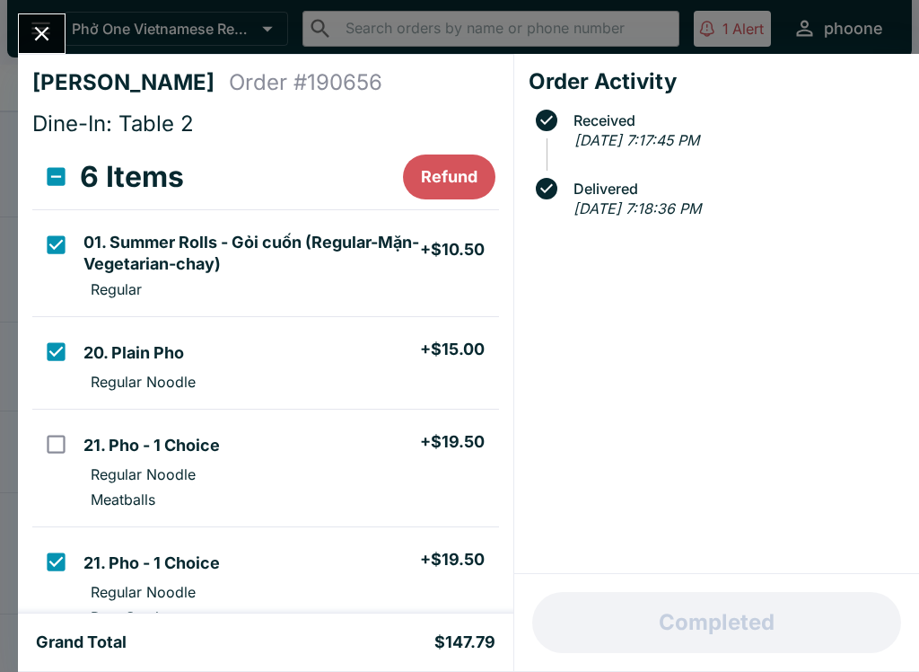
checkbox input "true"
click at [51, 165] on input "select all" at bounding box center [56, 176] width 40 height 40
checkbox input "false"
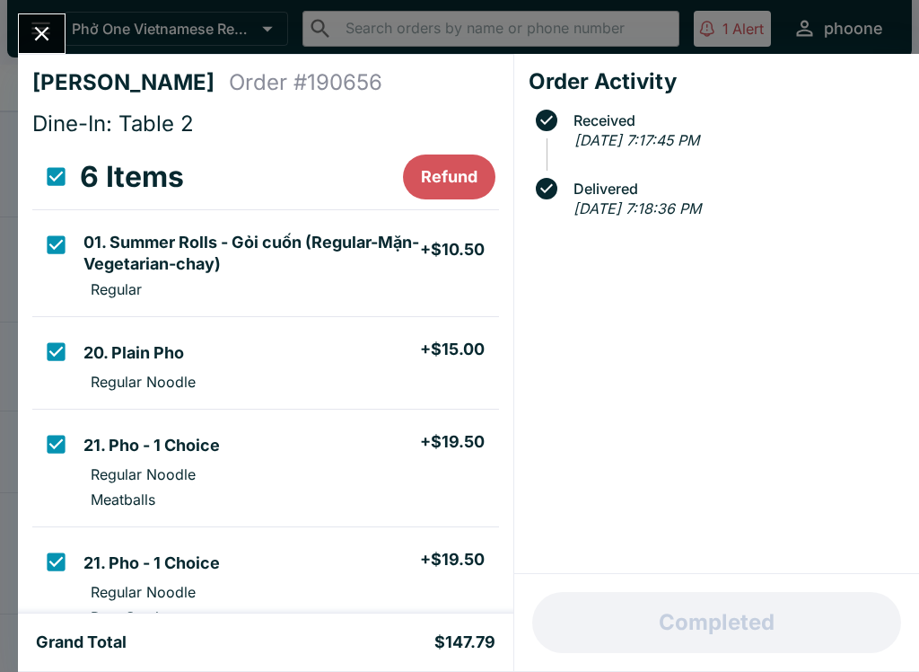
checkbox input "false"
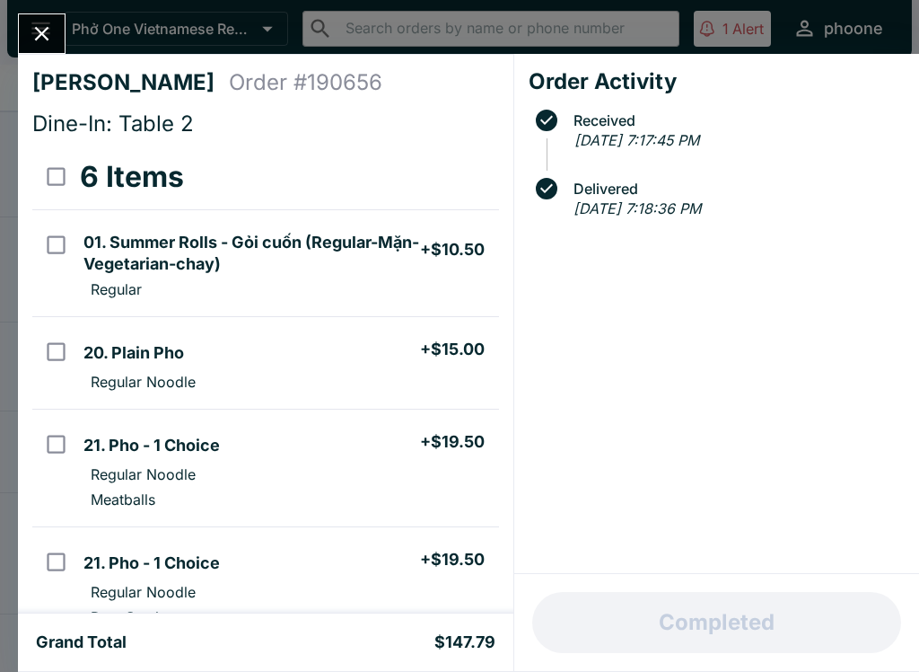
click at [41, 31] on icon "Close" at bounding box center [42, 34] width 24 height 24
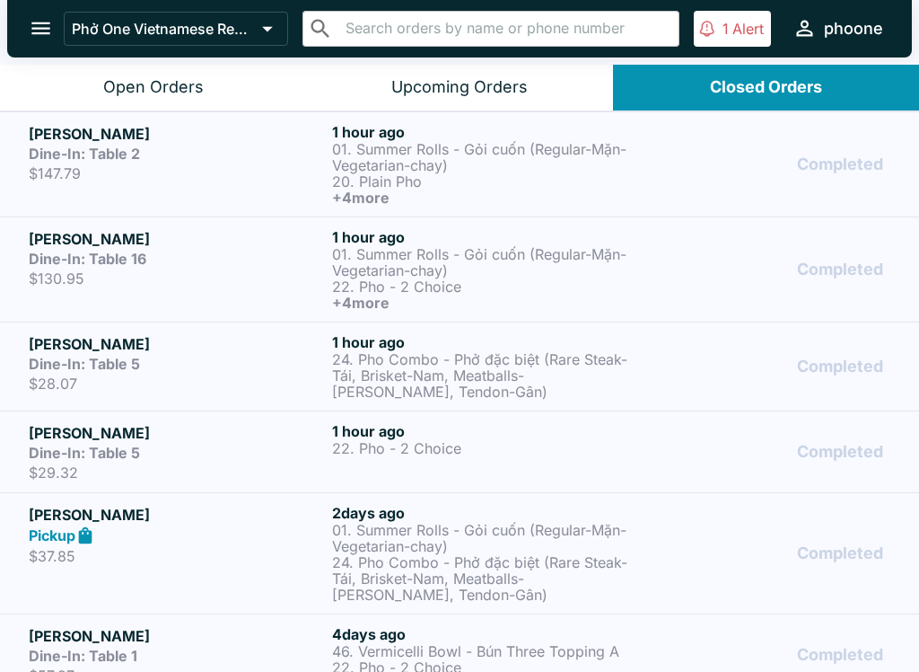
click at [92, 252] on strong "Dine-In: Table 16" at bounding box center [88, 259] width 118 height 18
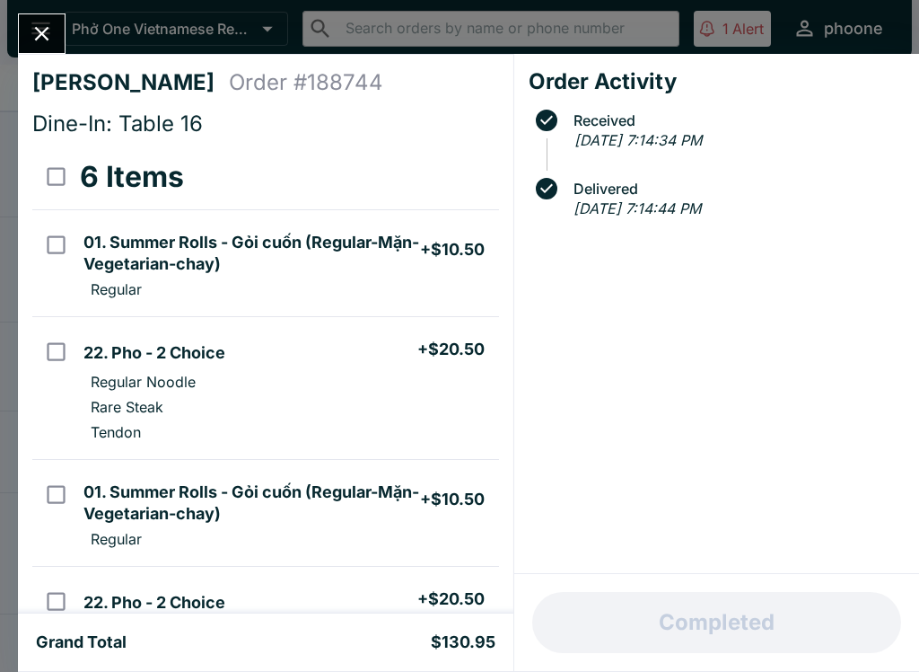
click at [51, 164] on input "select all" at bounding box center [56, 176] width 40 height 40
checkbox input "true"
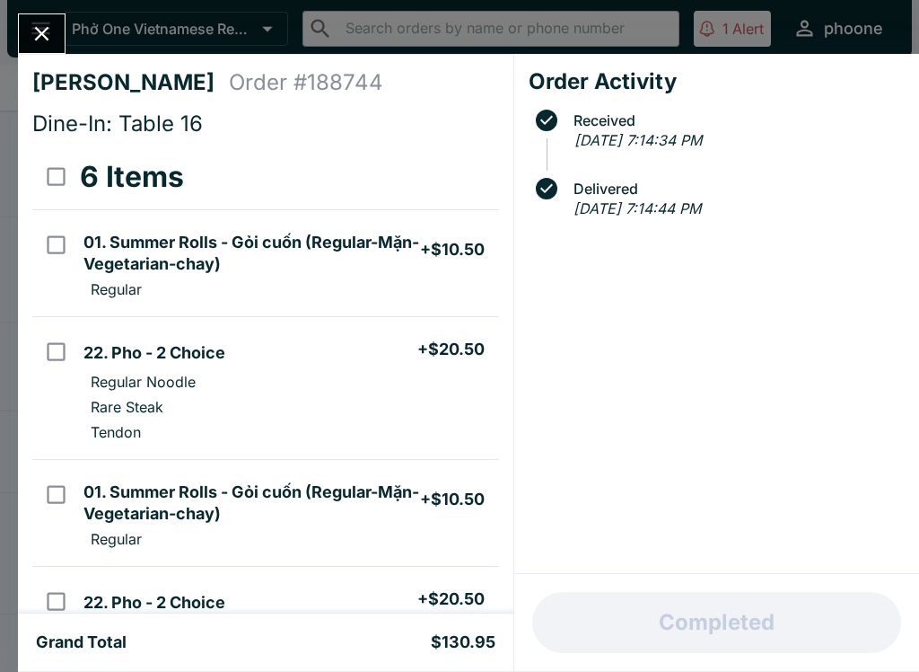
checkbox input "true"
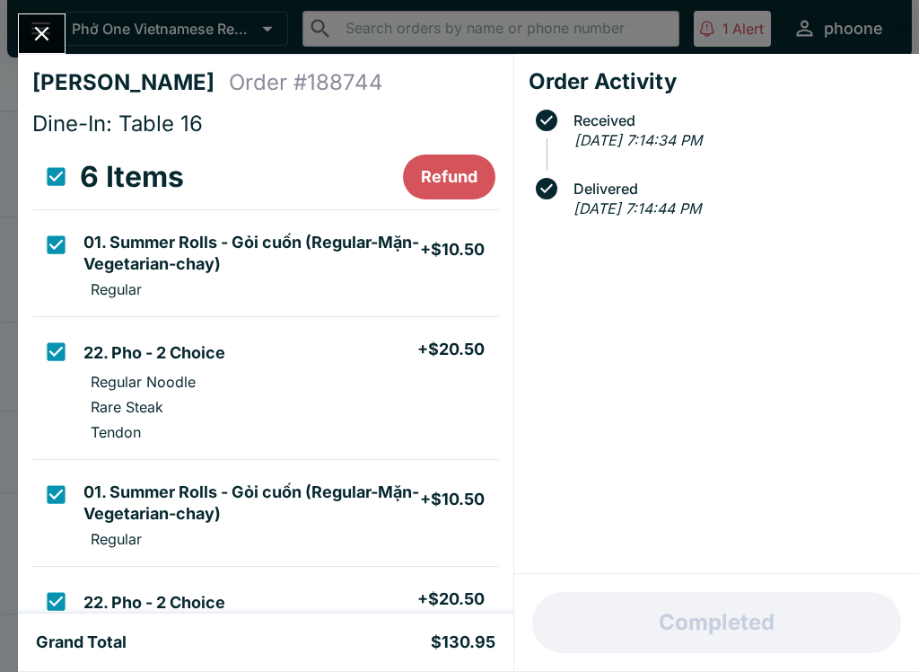
click at [451, 179] on button "Refund" at bounding box center [449, 176] width 92 height 45
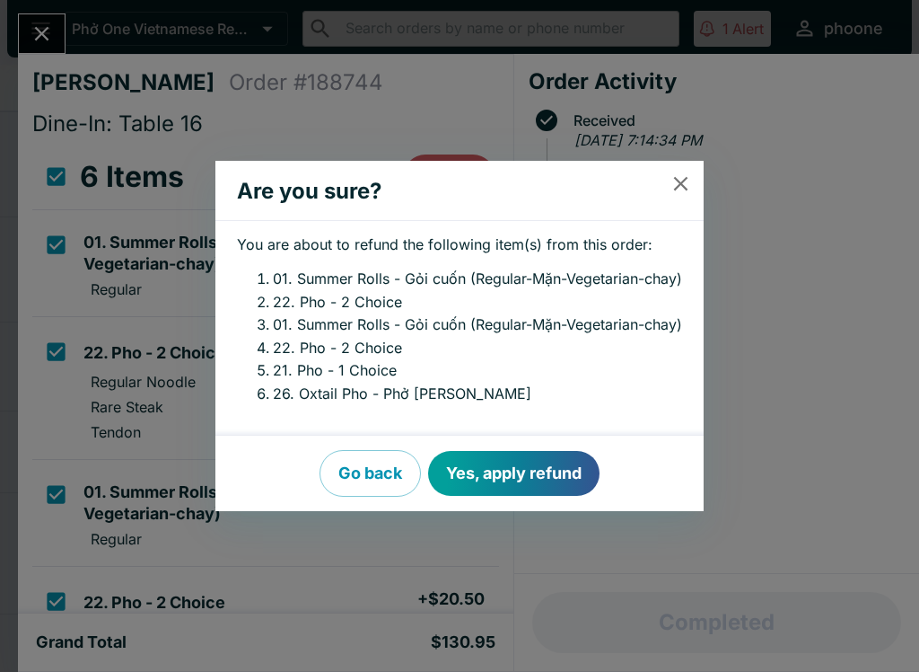
click at [510, 468] on button "Yes, apply refund" at bounding box center [513, 473] width 171 height 45
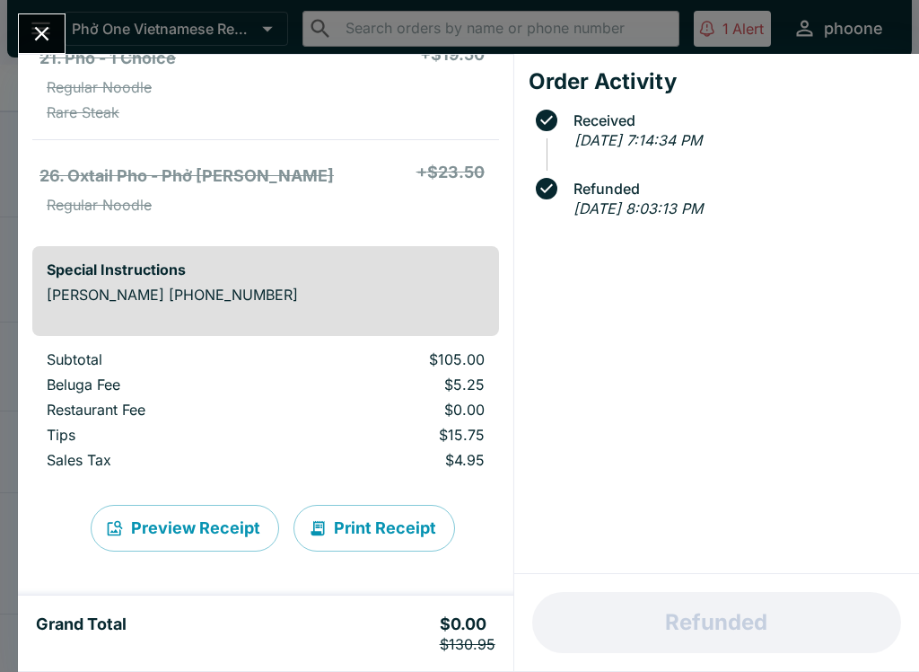
scroll to position [705, 0]
click at [366, 532] on button "Print Receipt" at bounding box center [375, 528] width 162 height 47
click at [40, 22] on icon "Close" at bounding box center [42, 34] width 24 height 24
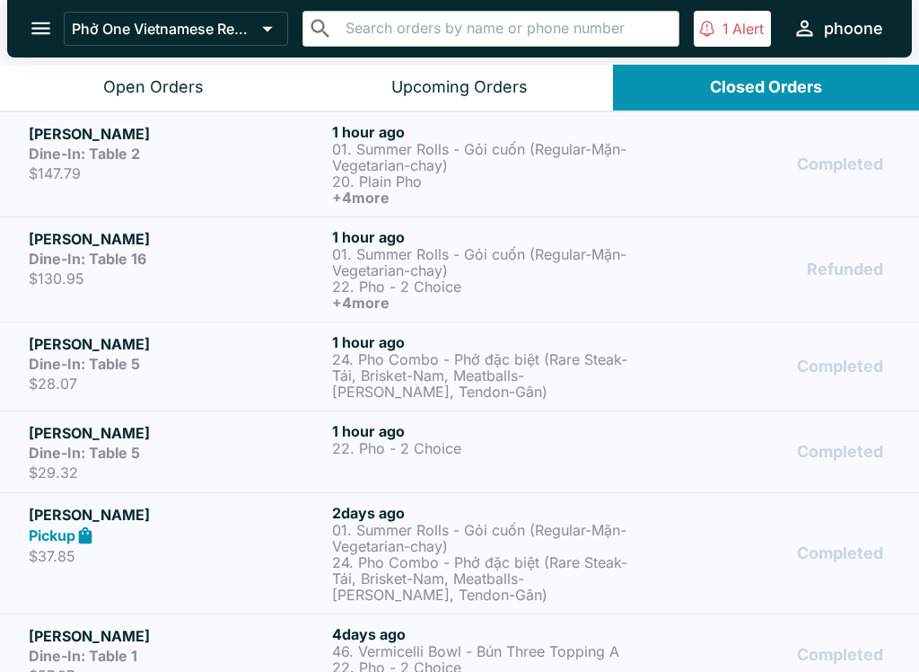
click at [364, 283] on p "22. Pho - 2 Choice" at bounding box center [480, 286] width 296 height 16
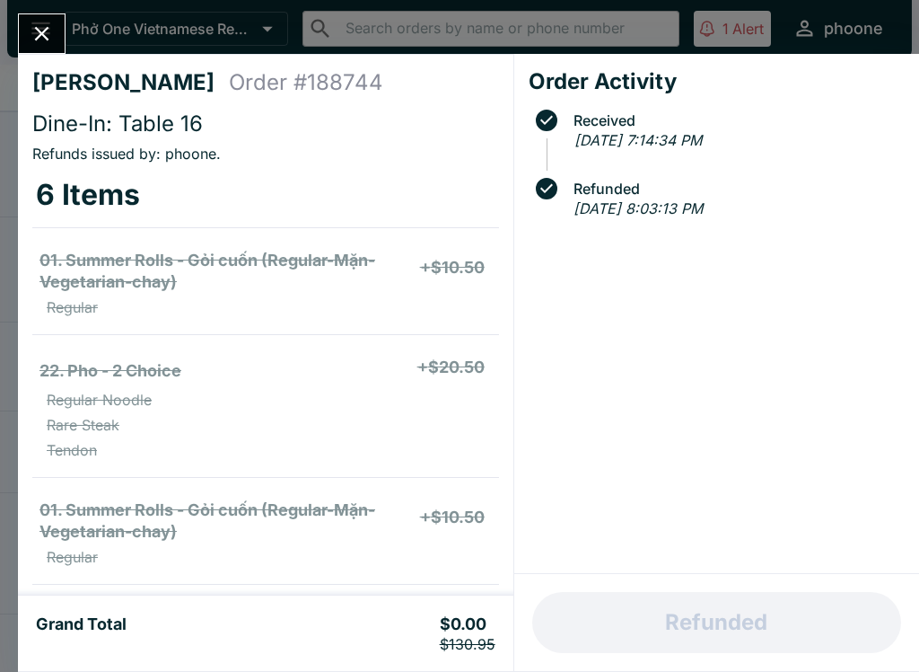
click at [26, 19] on button "Close" at bounding box center [42, 33] width 46 height 39
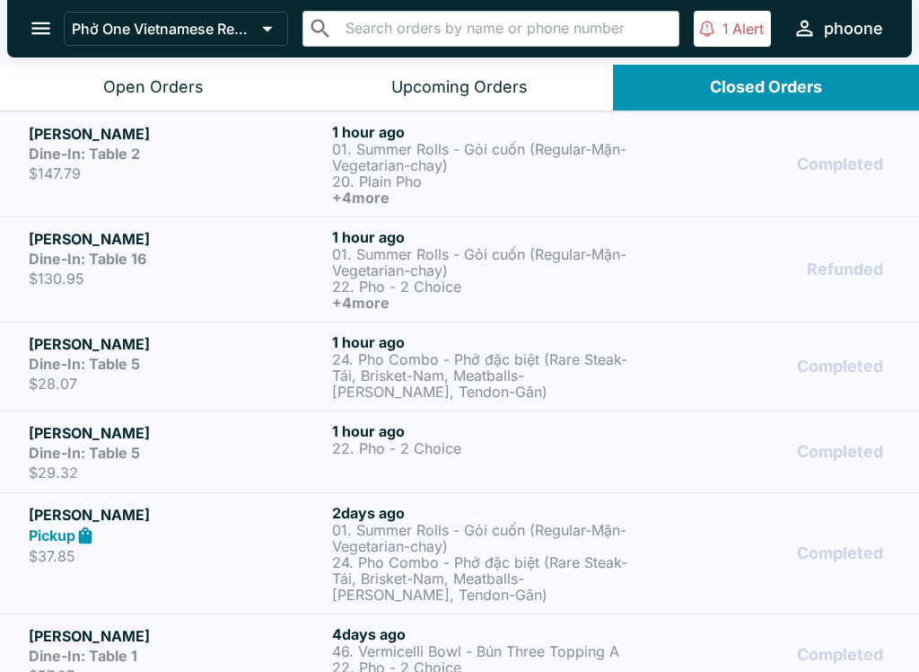
click at [92, 157] on strong "Dine-In: Table 2" at bounding box center [84, 154] width 111 height 18
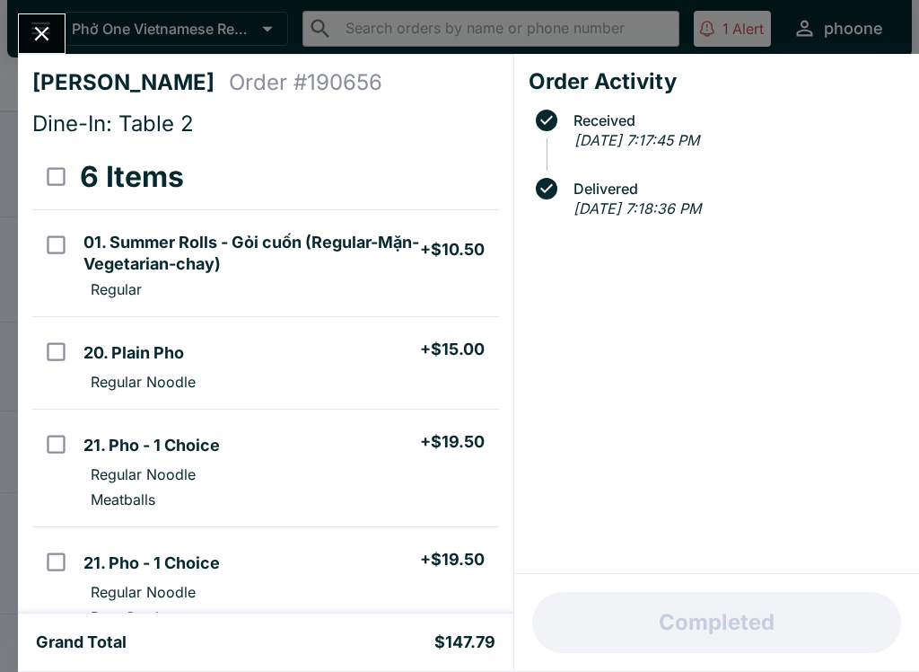
click at [39, 15] on button "Close" at bounding box center [42, 33] width 46 height 39
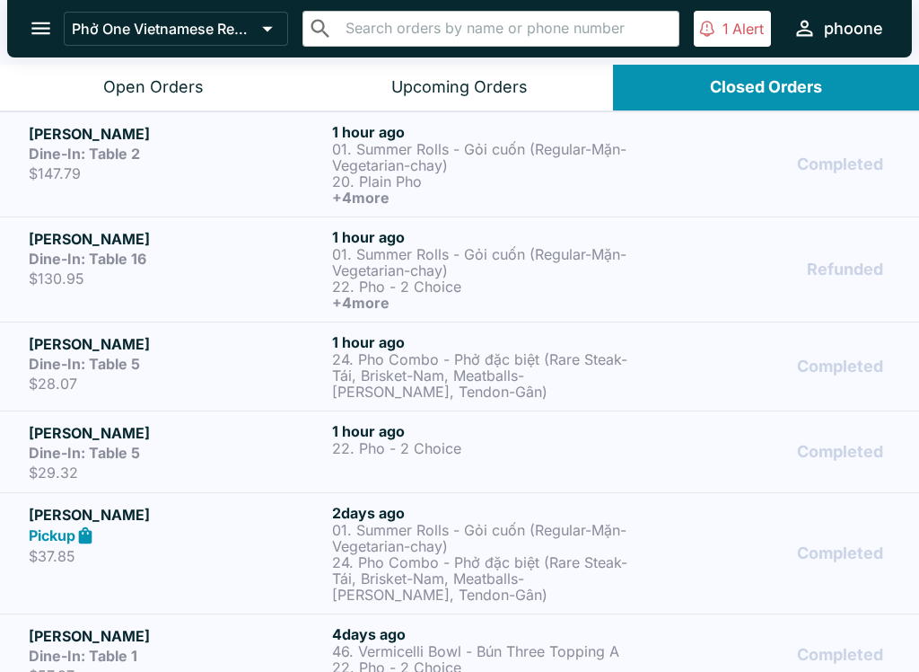
click at [100, 136] on h5 "[PERSON_NAME]" at bounding box center [177, 134] width 296 height 22
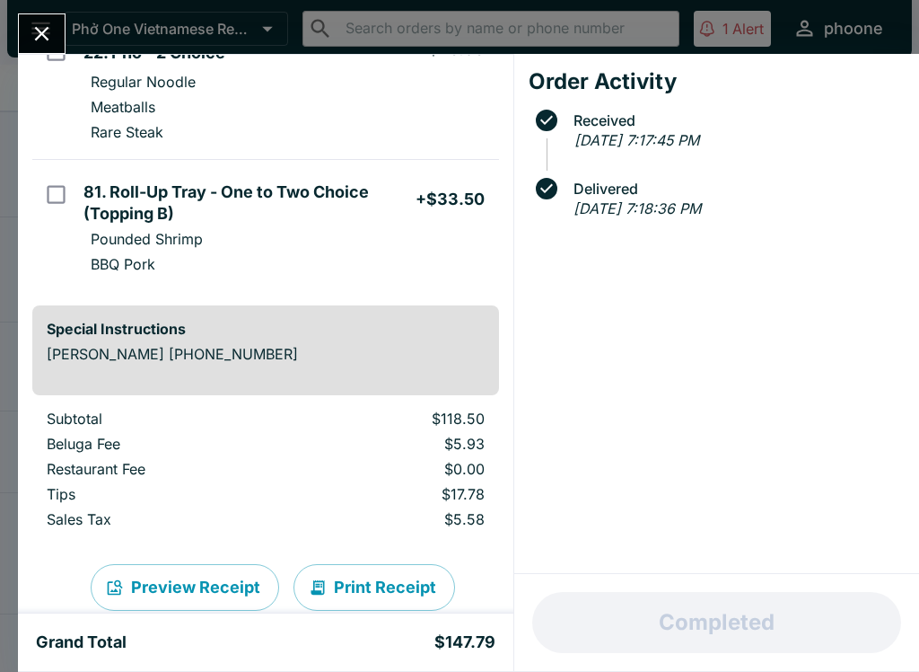
scroll to position [629, 0]
